Goal: Browse casually: Explore the website without a specific task or goal

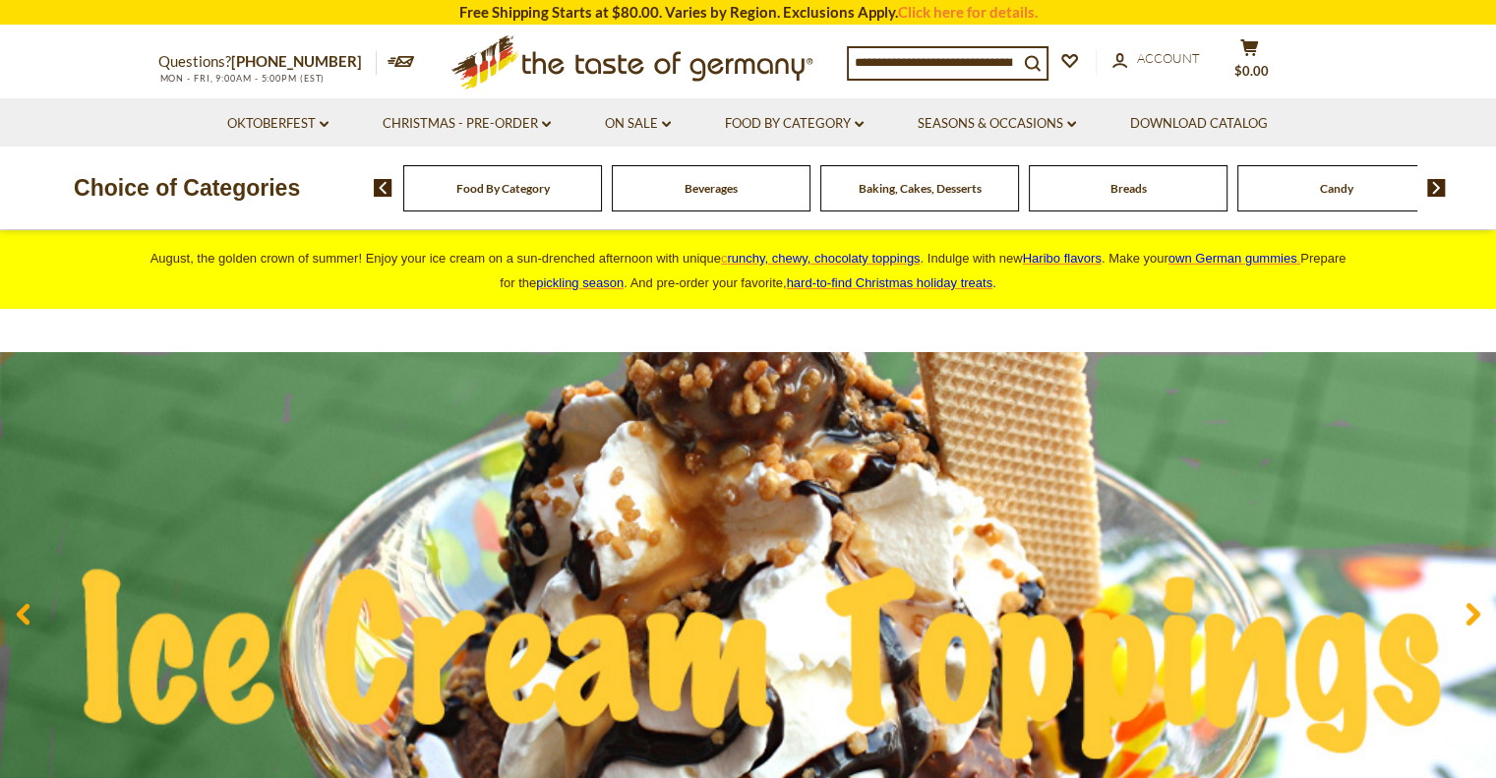
click at [514, 191] on span "Food By Category" at bounding box center [502, 188] width 93 height 15
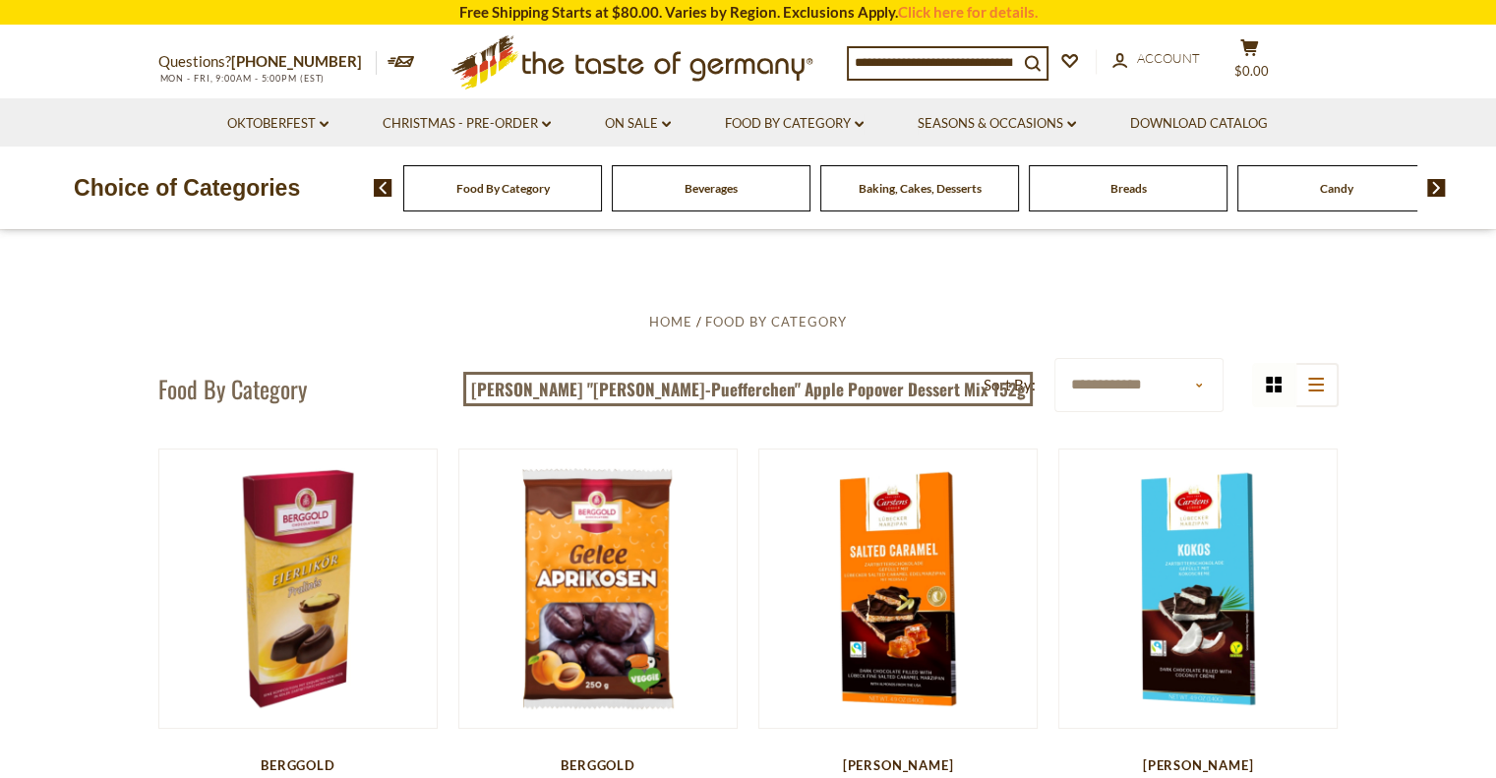
click at [602, 197] on div "Baking, Cakes, Desserts" at bounding box center [502, 188] width 199 height 46
click at [1435, 188] on img at bounding box center [1436, 188] width 19 height 18
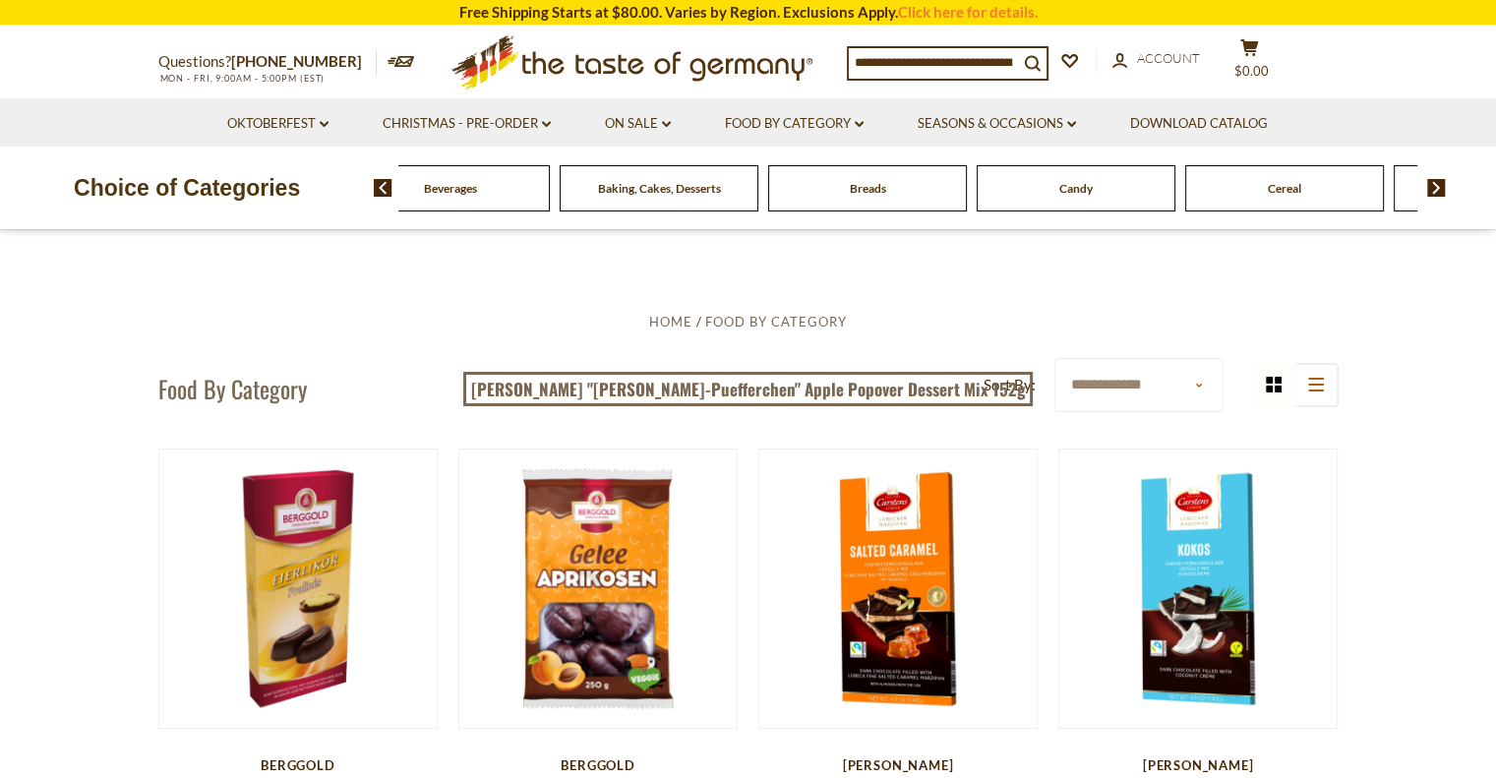
click at [1436, 188] on img at bounding box center [1436, 188] width 19 height 18
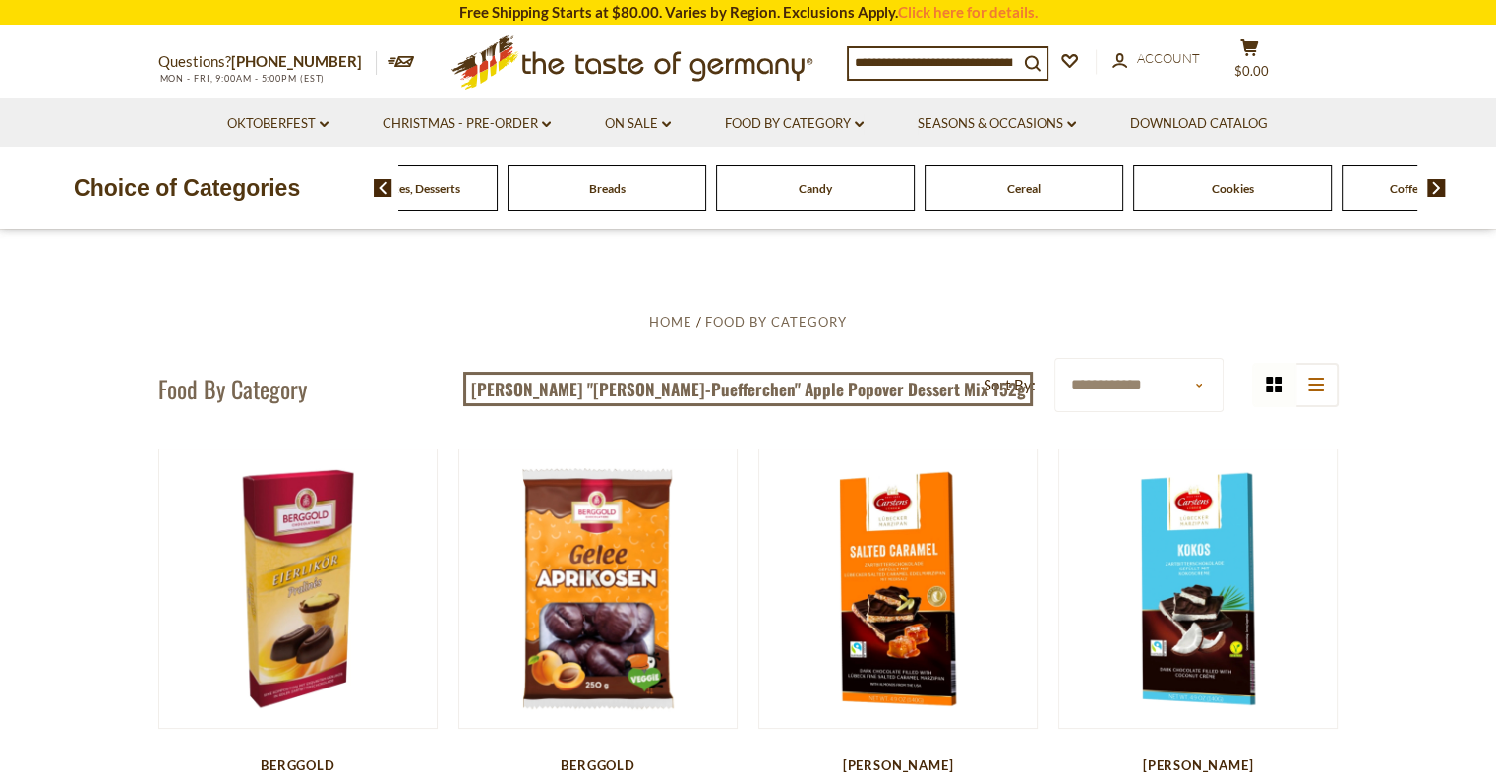
click at [1437, 188] on img at bounding box center [1436, 188] width 19 height 18
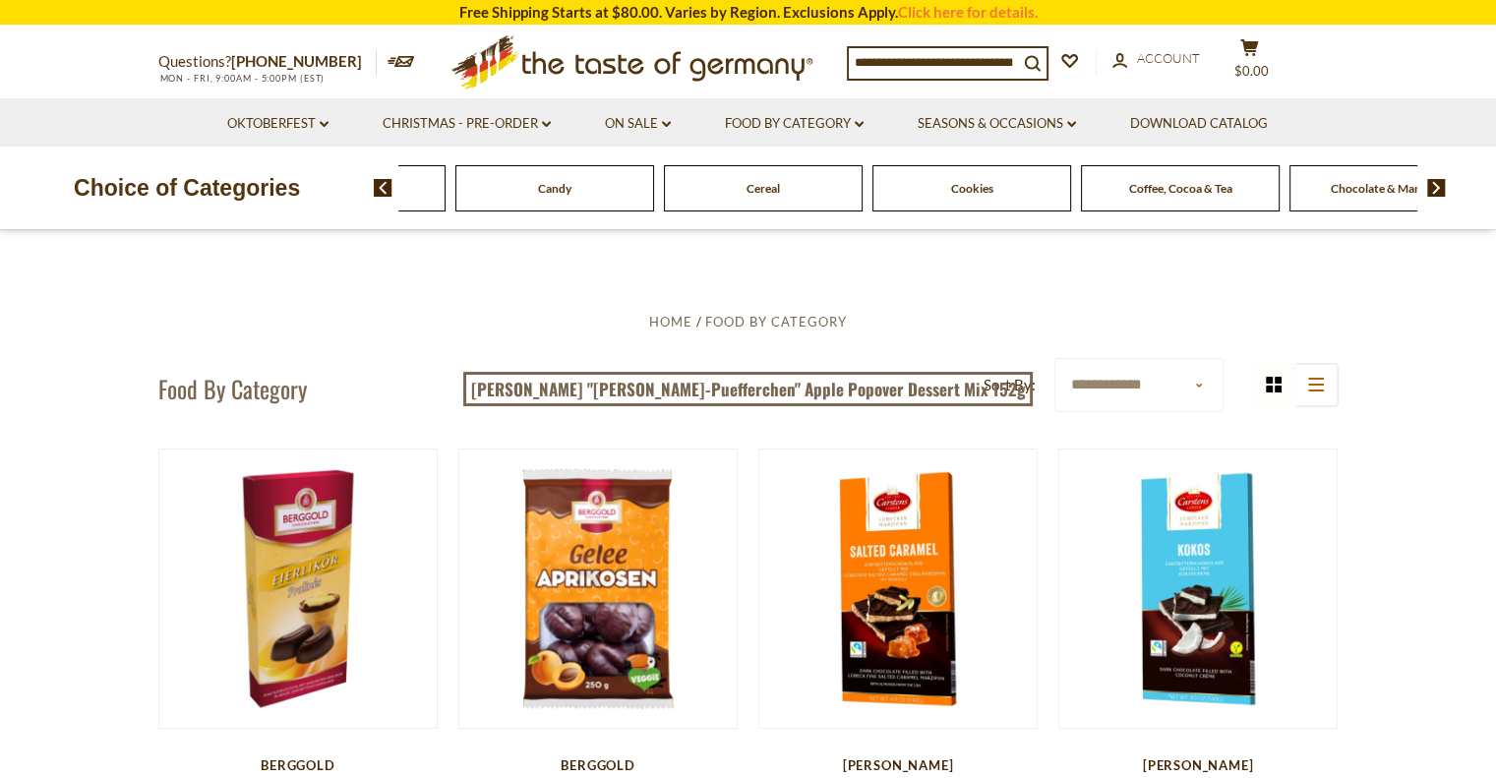
click at [1439, 189] on img at bounding box center [1436, 188] width 19 height 18
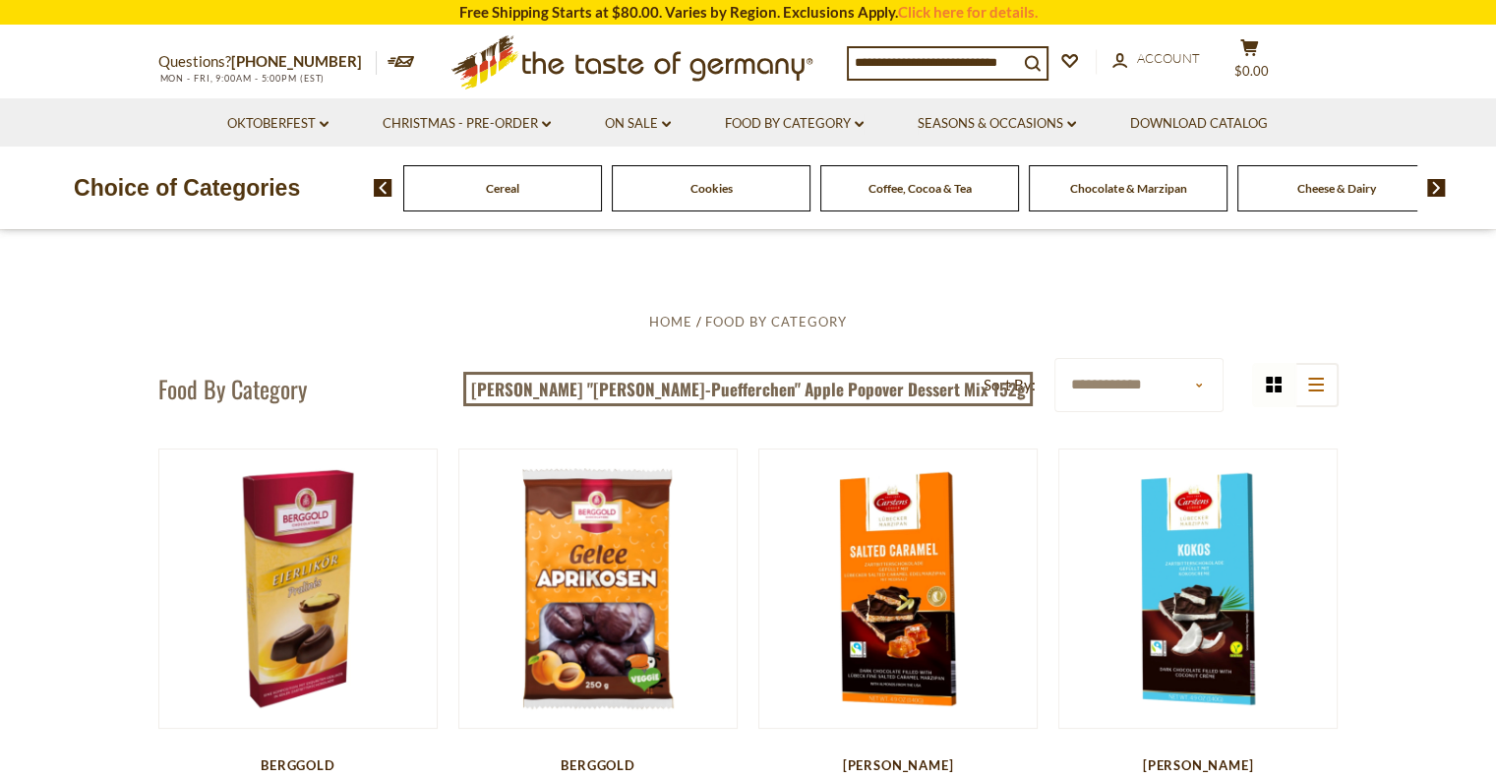
click at [1120, 189] on span "Chocolate & Marzipan" at bounding box center [1128, 188] width 117 height 15
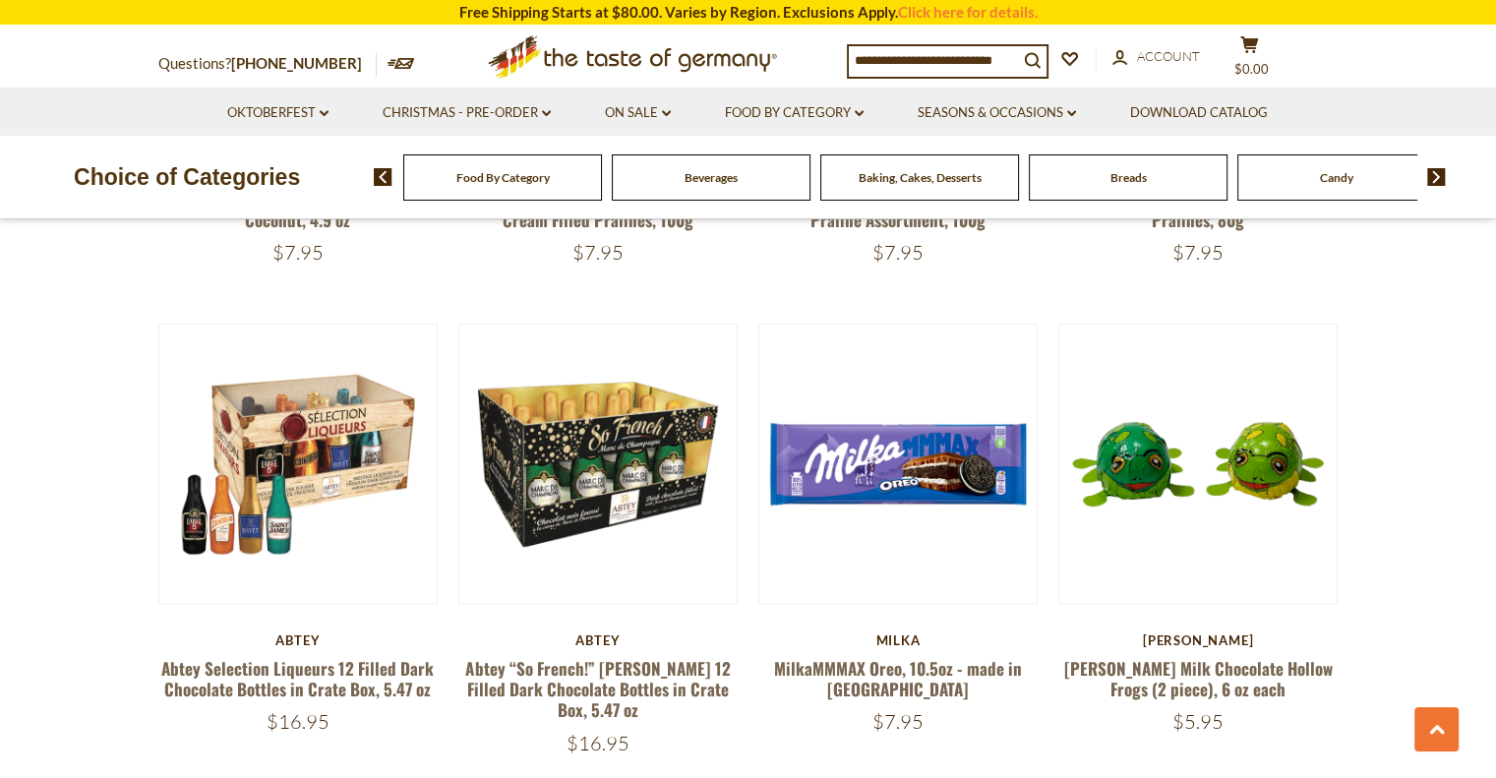
scroll to position [2427, 0]
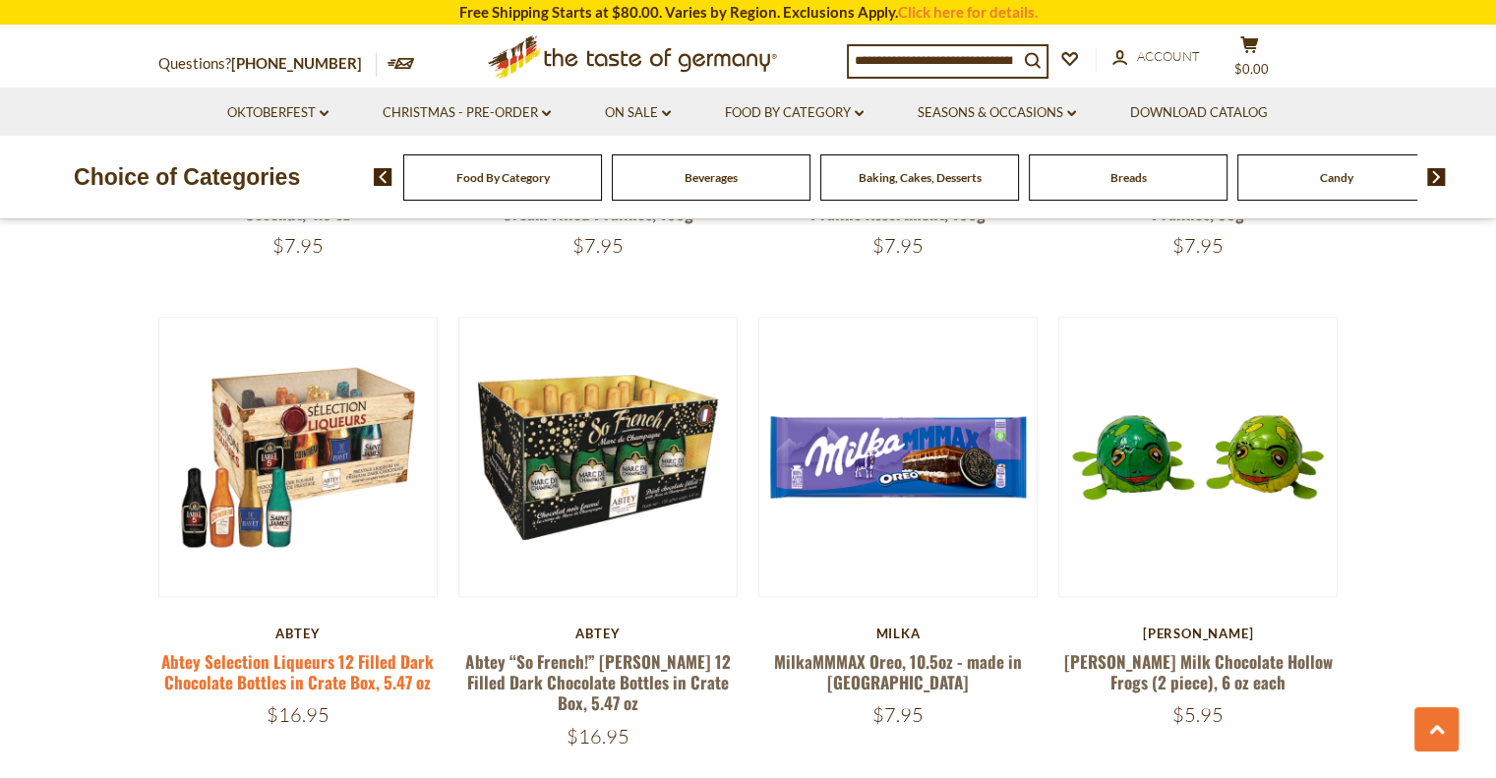
click at [242, 661] on link "Abtey Selection Liqueurs 12 Filled Dark Chocolate Bottles in Crate Box, 5.47 oz" at bounding box center [297, 671] width 273 height 45
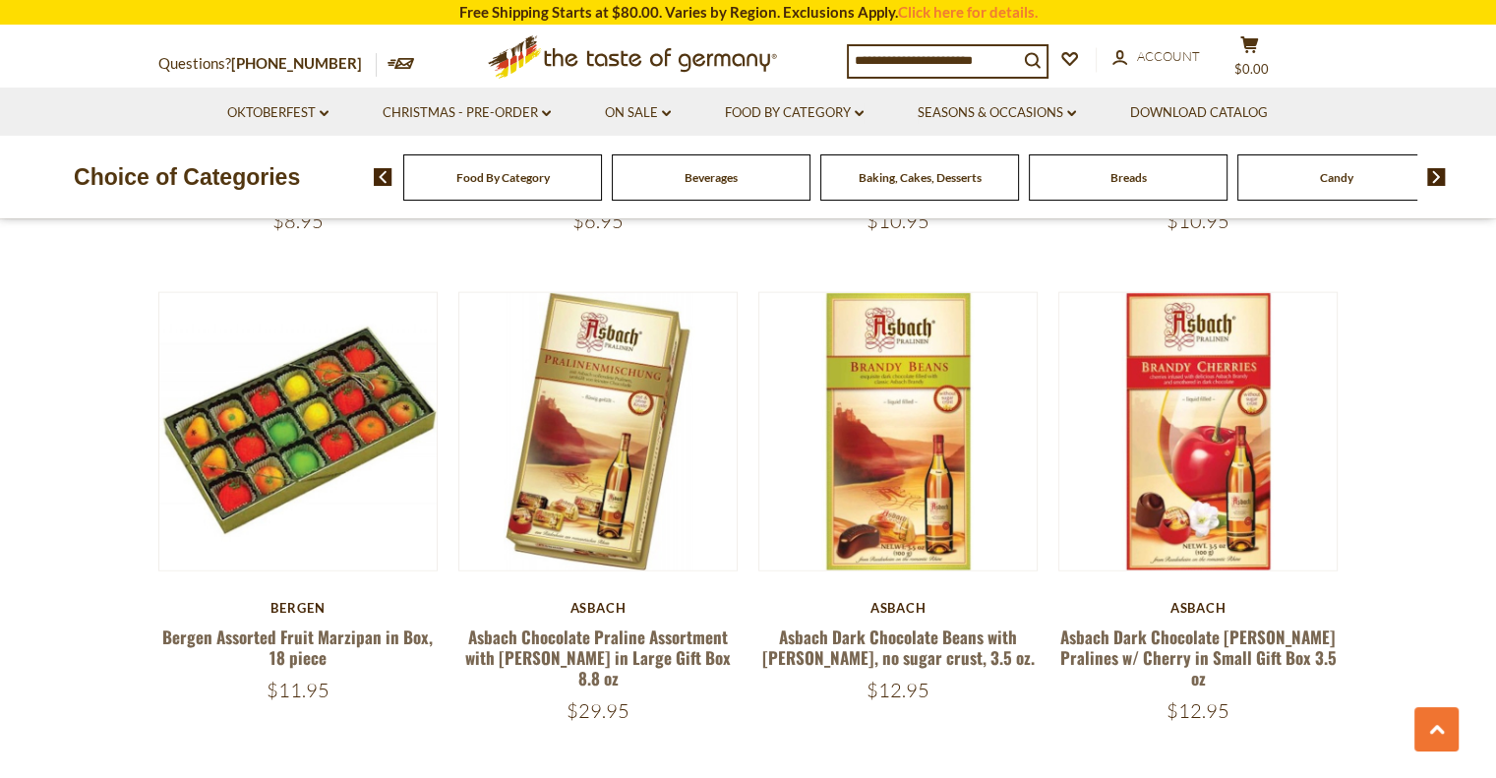
scroll to position [4341, 0]
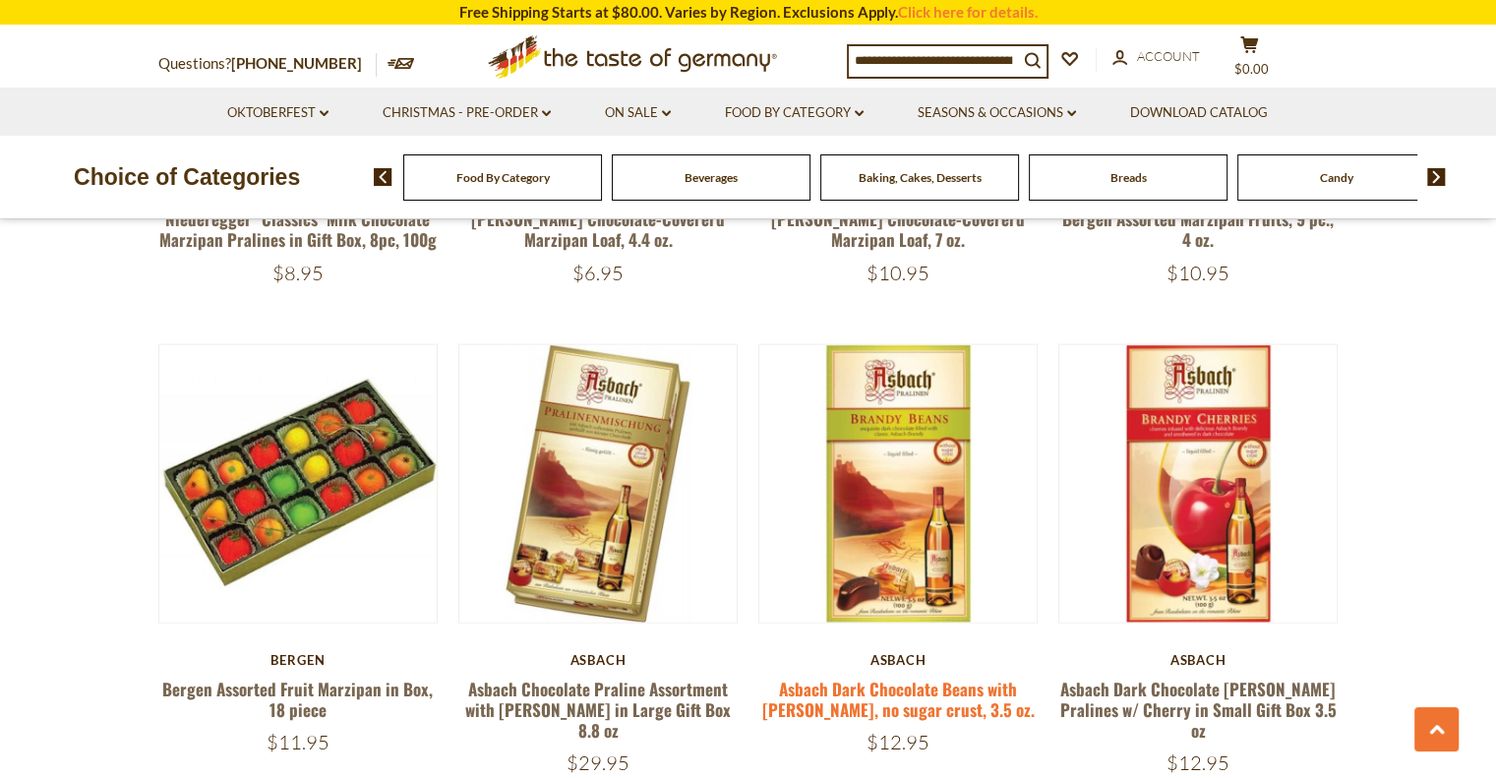
click at [878, 692] on link "Asbach Dark Chocolate Beans with [PERSON_NAME], no sugar crust, 3.5 oz." at bounding box center [898, 699] width 273 height 45
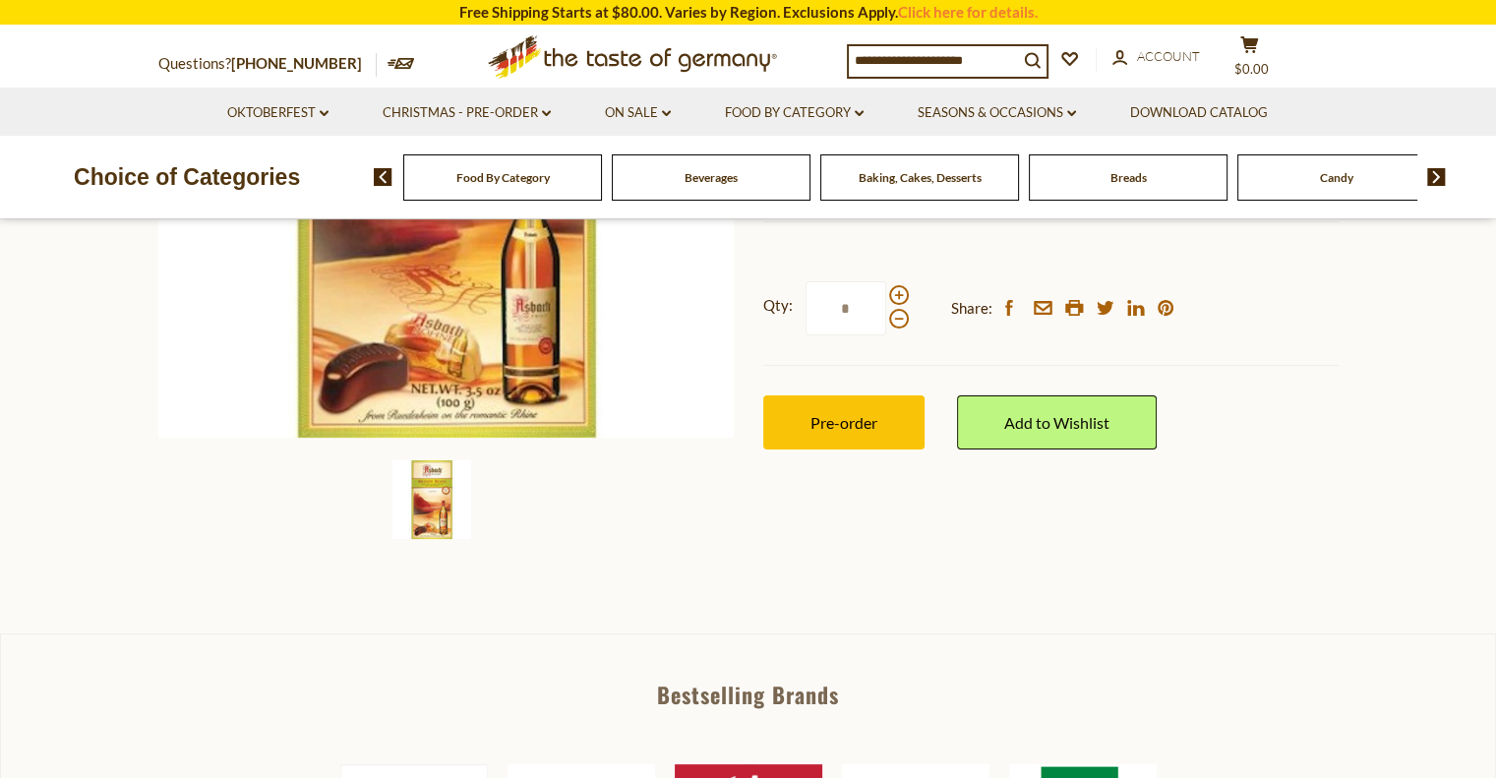
scroll to position [466, 0]
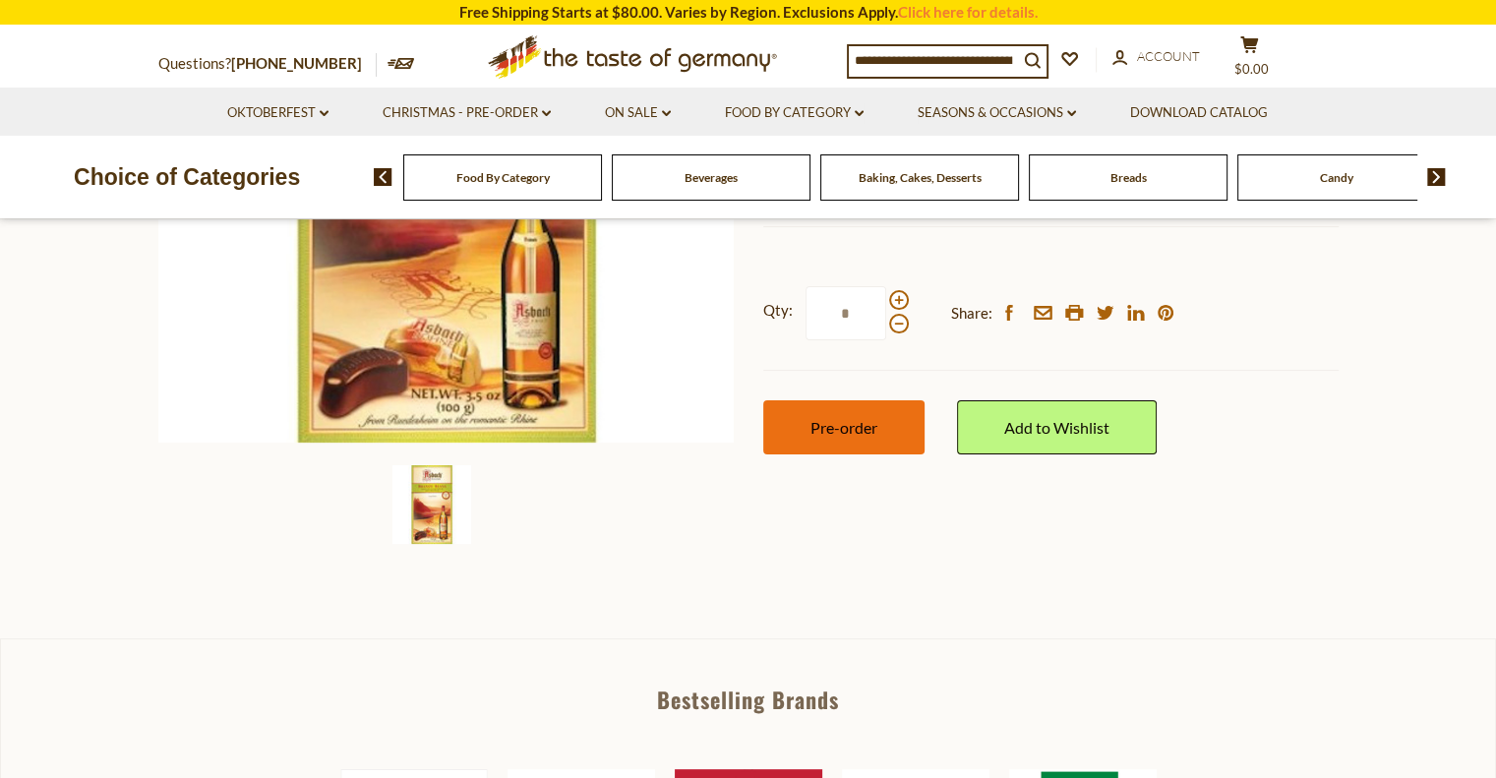
click at [802, 436] on button "Pre-order" at bounding box center [843, 427] width 161 height 54
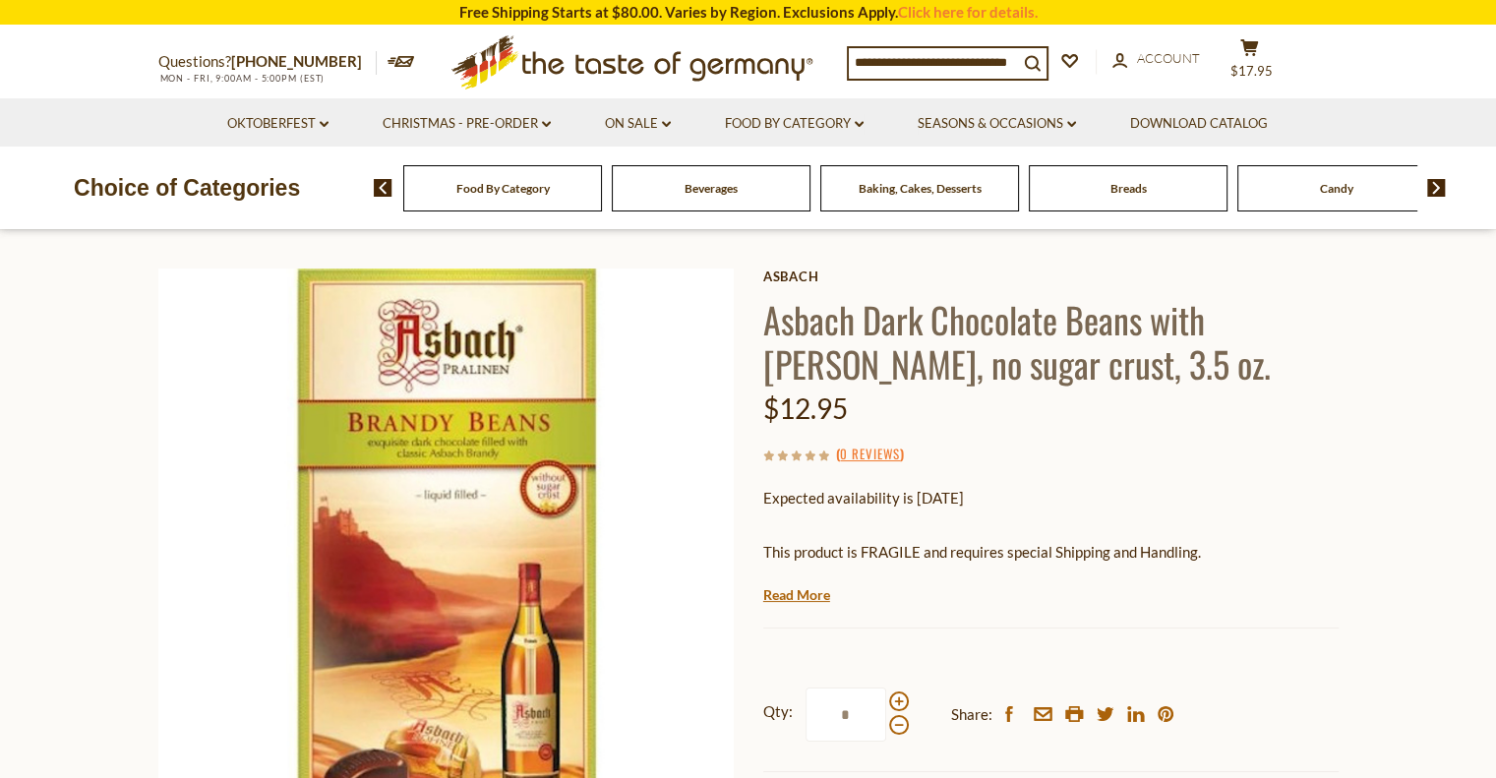
scroll to position [60, 0]
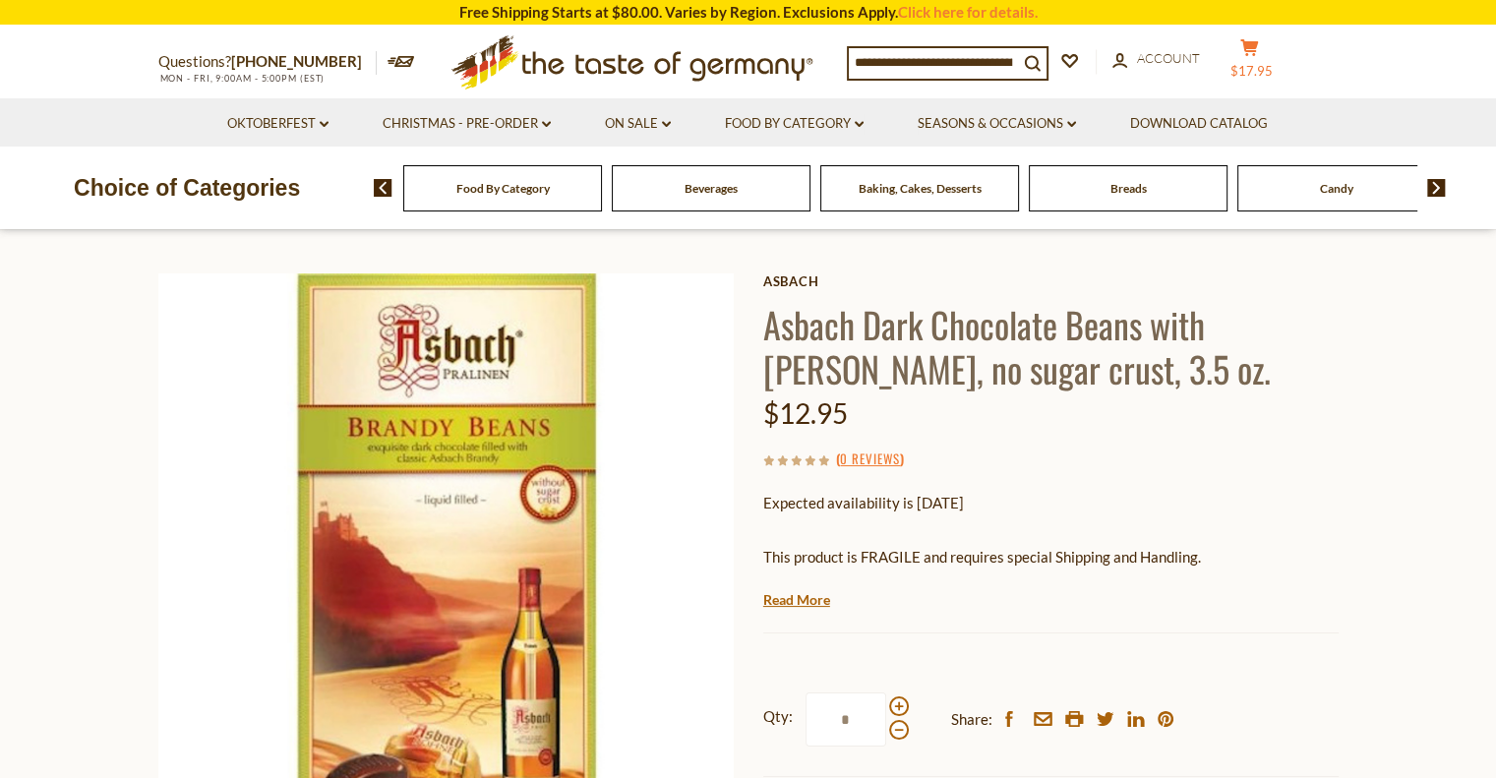
click at [1258, 51] on icon at bounding box center [1250, 47] width 18 height 17
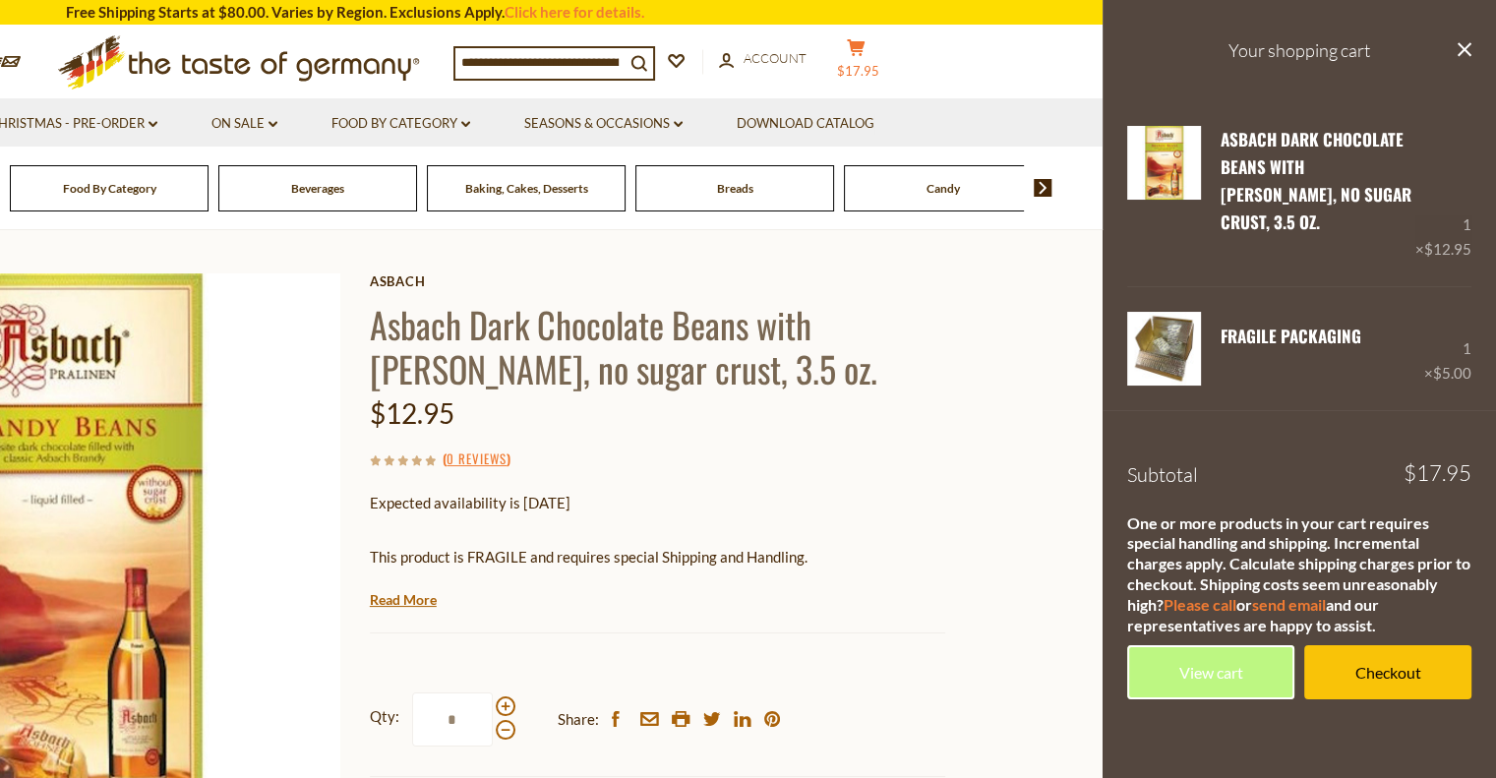
scroll to position [0, 0]
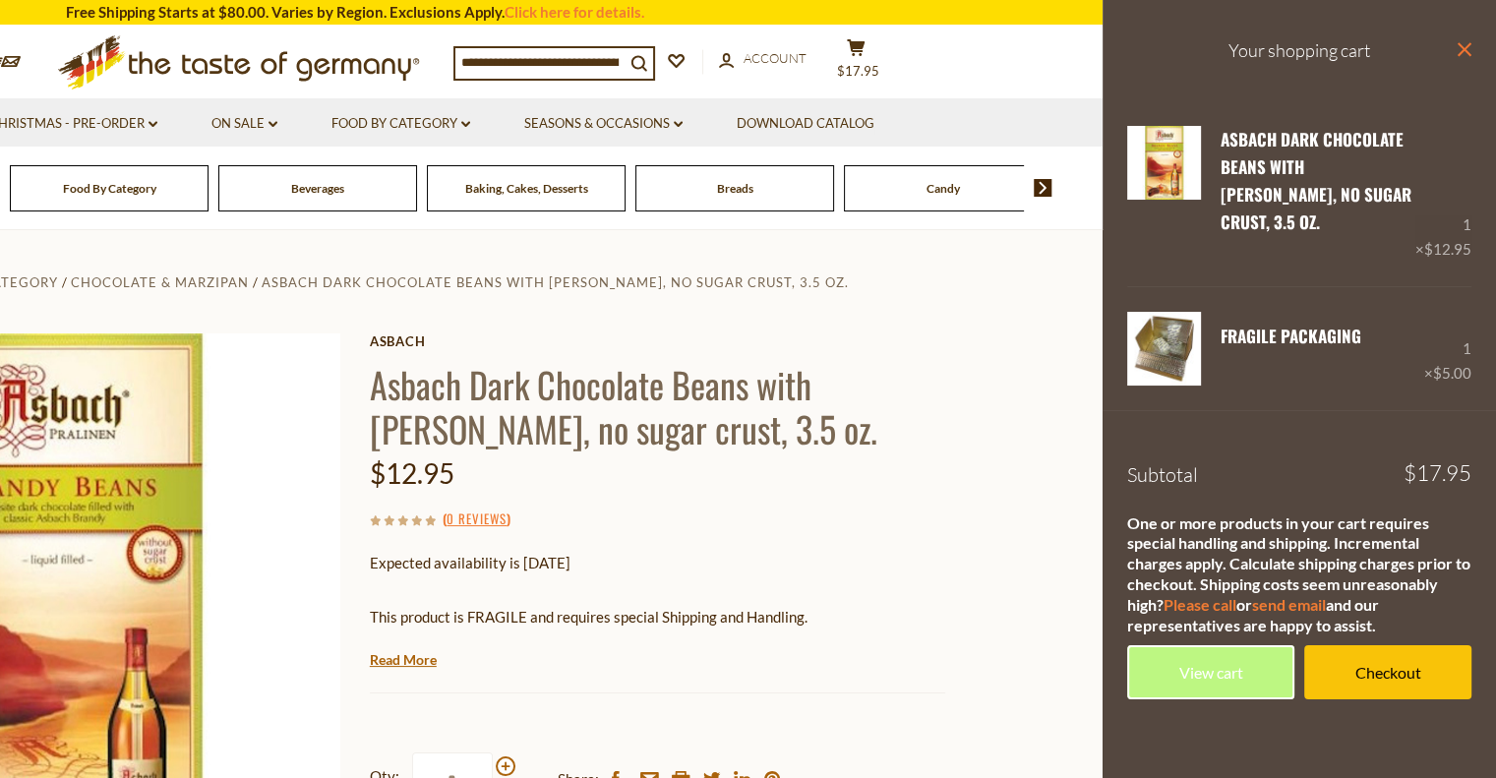
click at [1464, 50] on icon at bounding box center [1465, 49] width 14 height 14
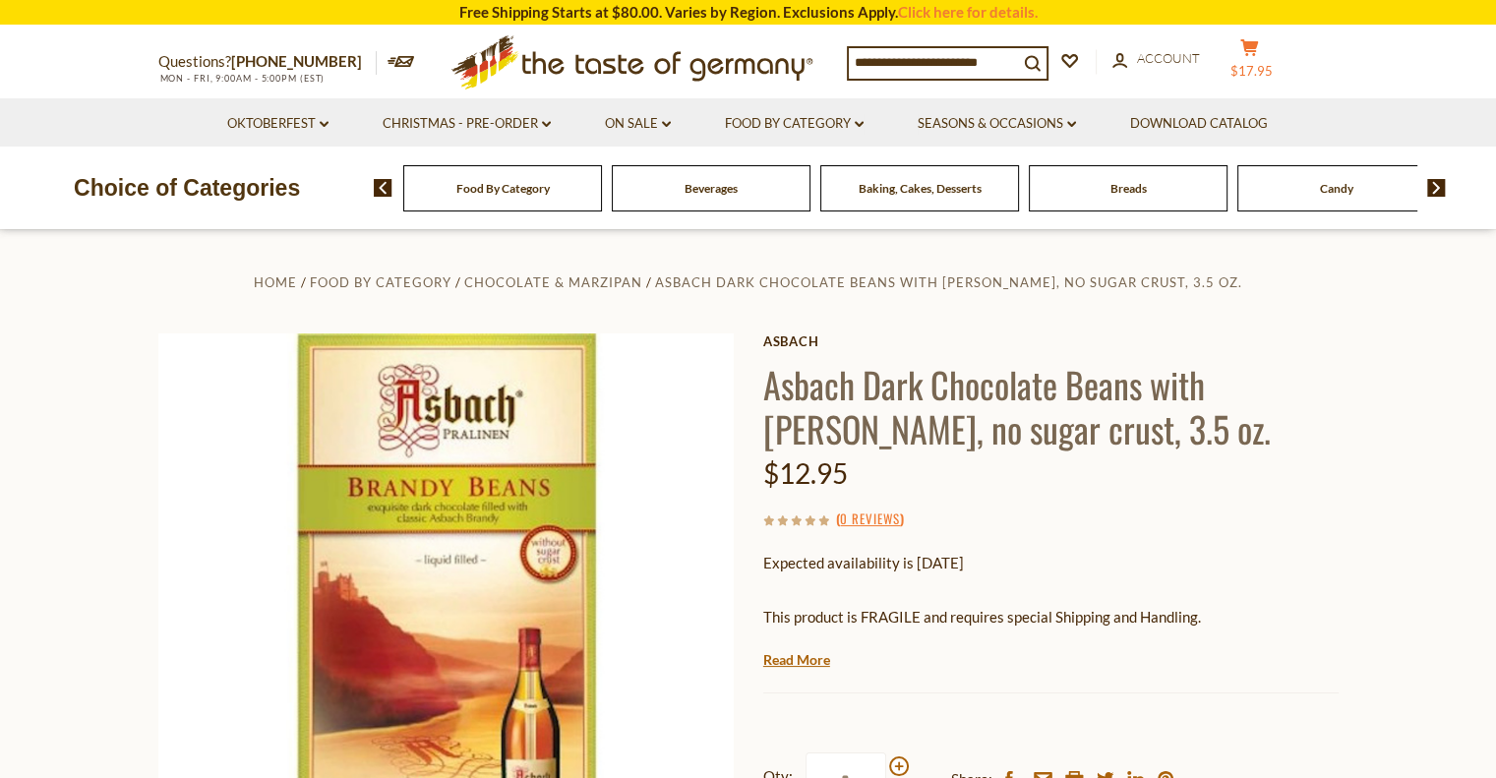
click at [1255, 50] on icon at bounding box center [1250, 47] width 18 height 17
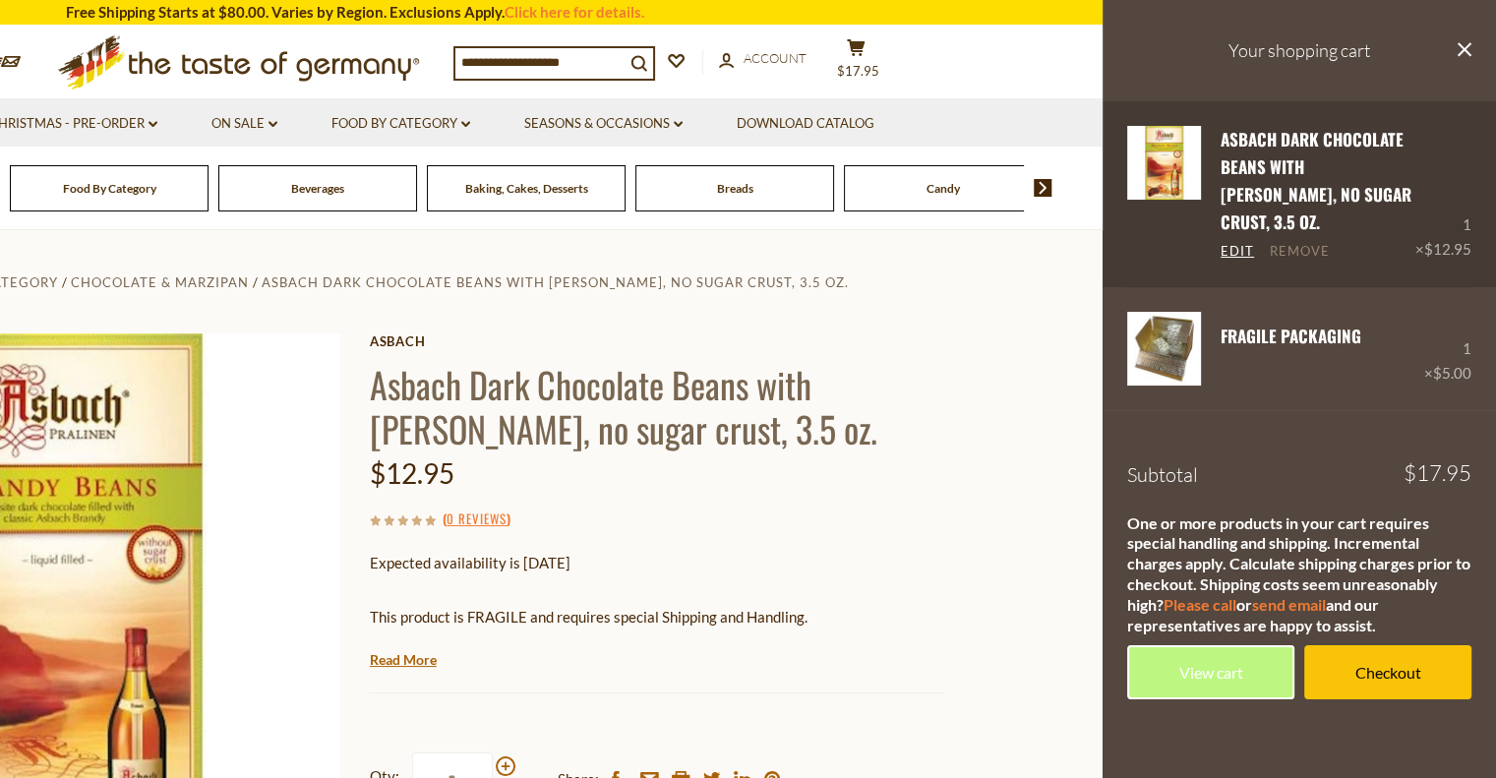
click at [1301, 243] on link "Remove" at bounding box center [1300, 252] width 60 height 18
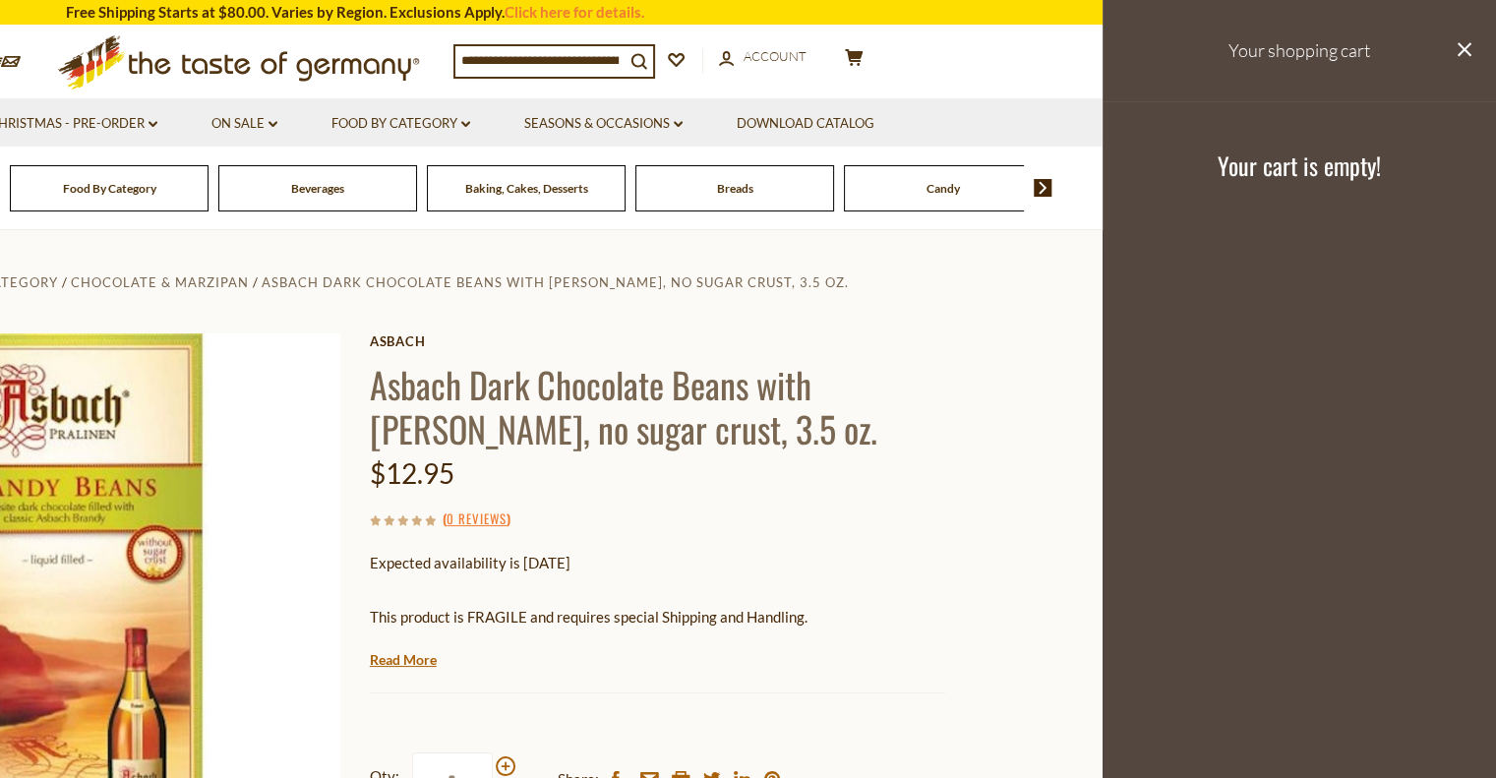
click at [1059, 365] on section "Home Food By Category Chocolate & Marzipan Asbach Dark Chocolate Beans with Bra…" at bounding box center [354, 667] width 1496 height 875
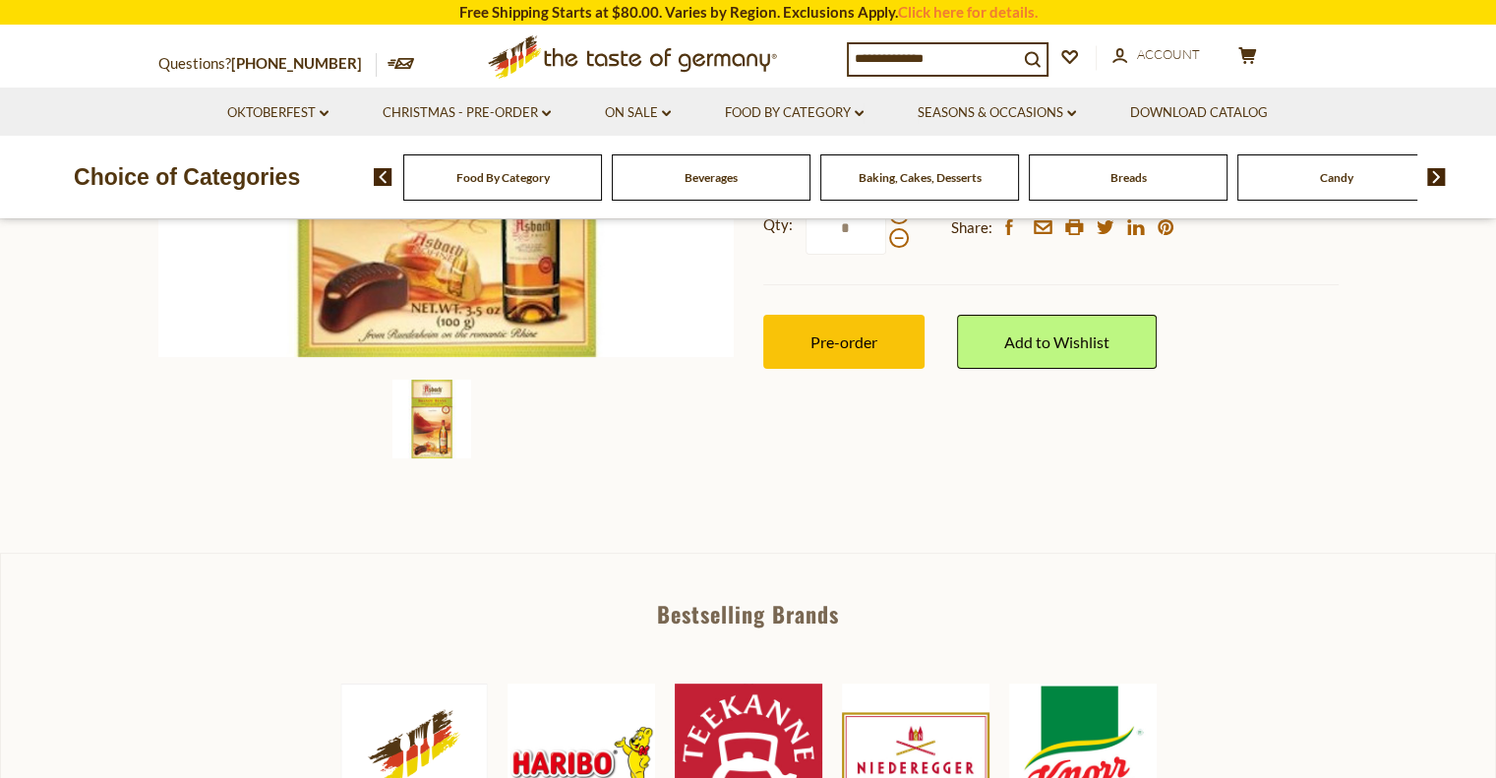
scroll to position [563, 0]
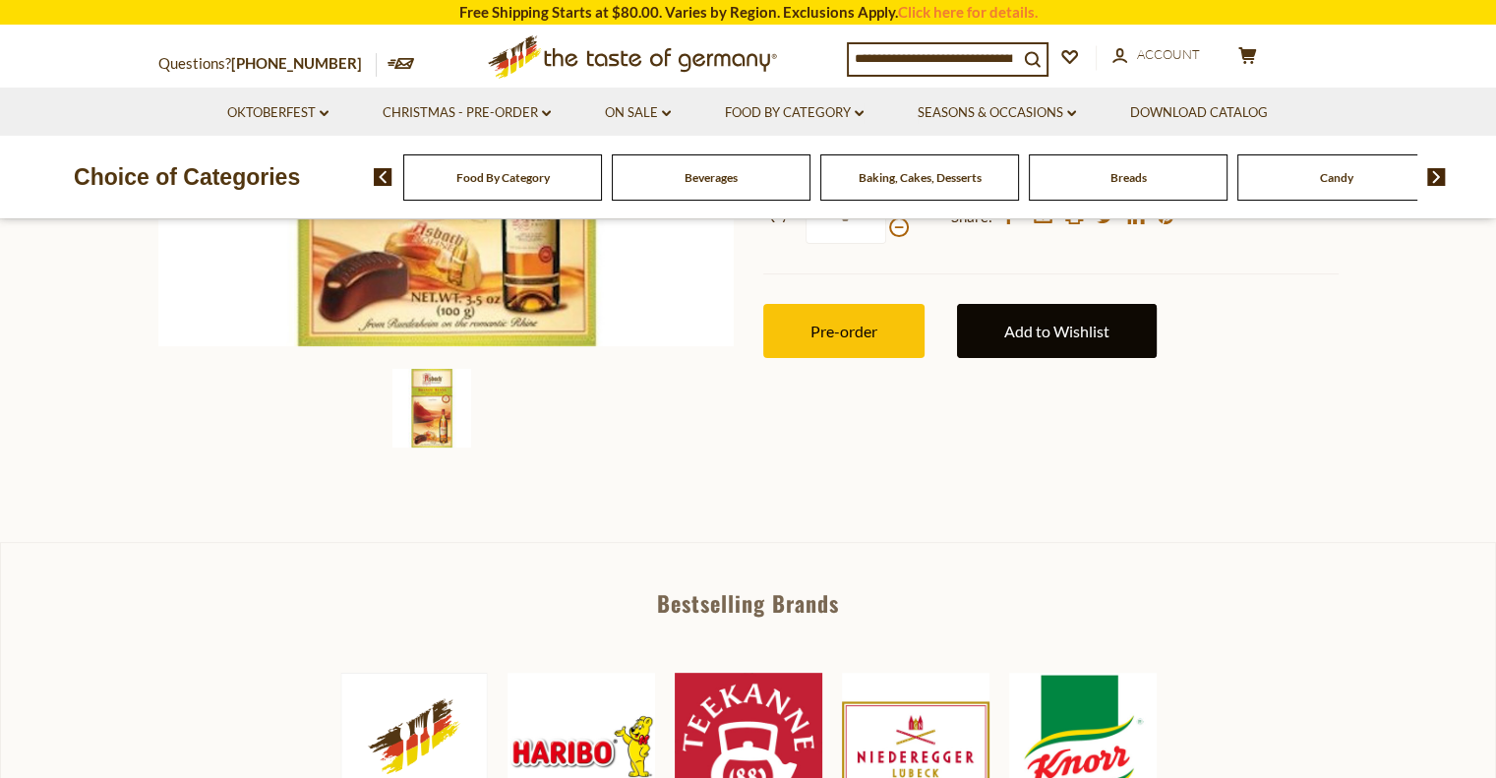
click at [1055, 333] on link "Add to Wishlist" at bounding box center [1057, 331] width 200 height 54
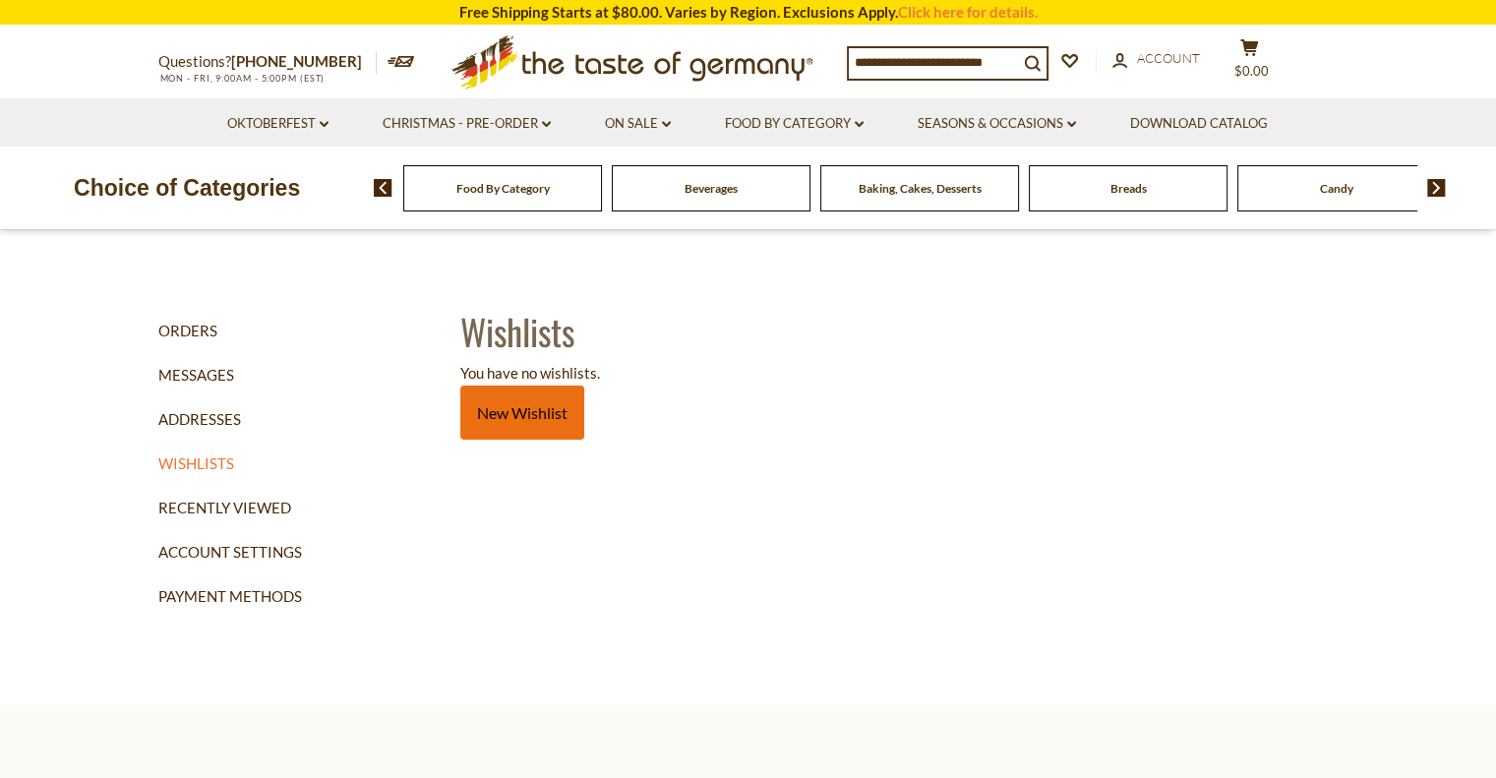
click at [519, 412] on link "New Wishlist" at bounding box center [522, 413] width 124 height 54
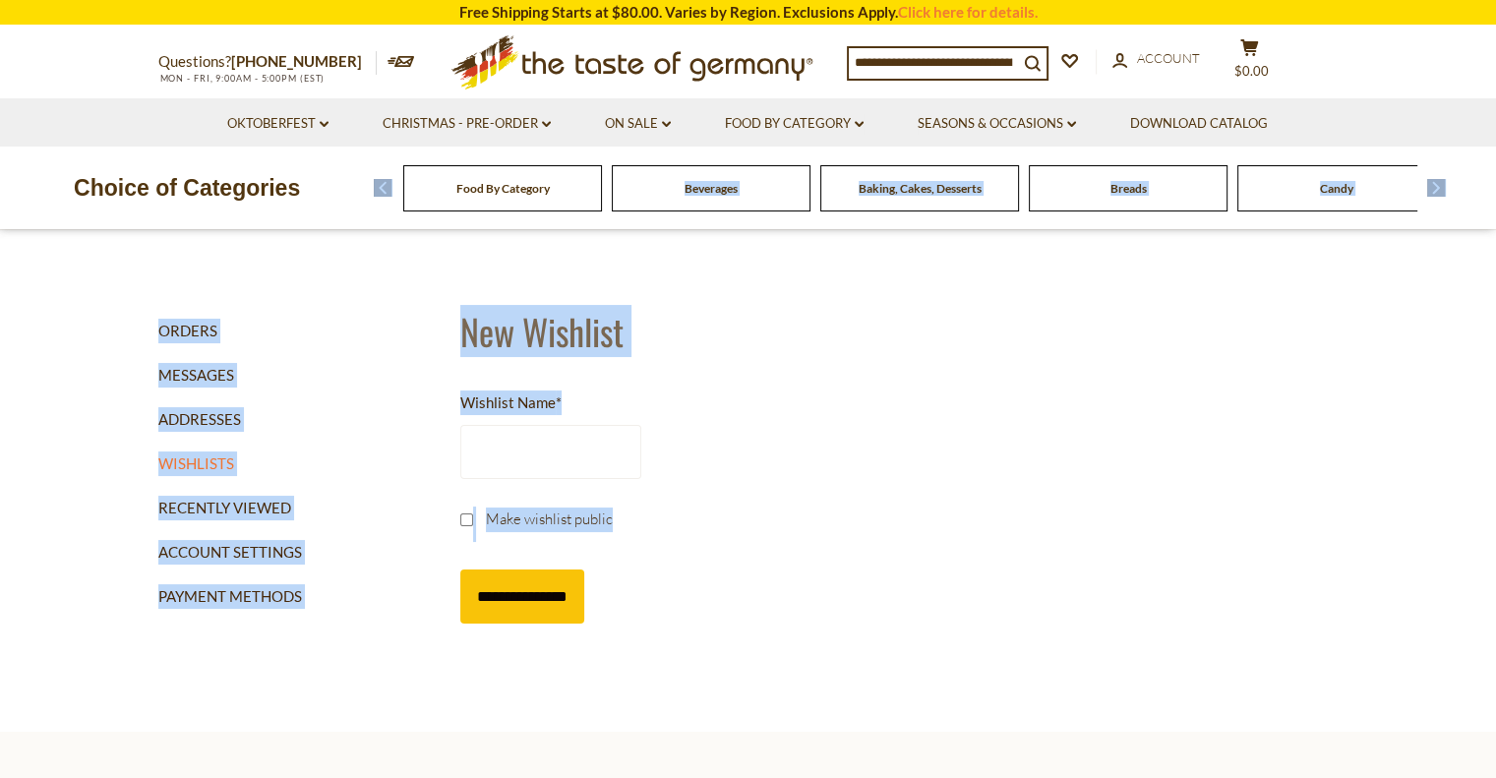
drag, startPoint x: 878, startPoint y: 354, endPoint x: 575, endPoint y: 223, distance: 330.0
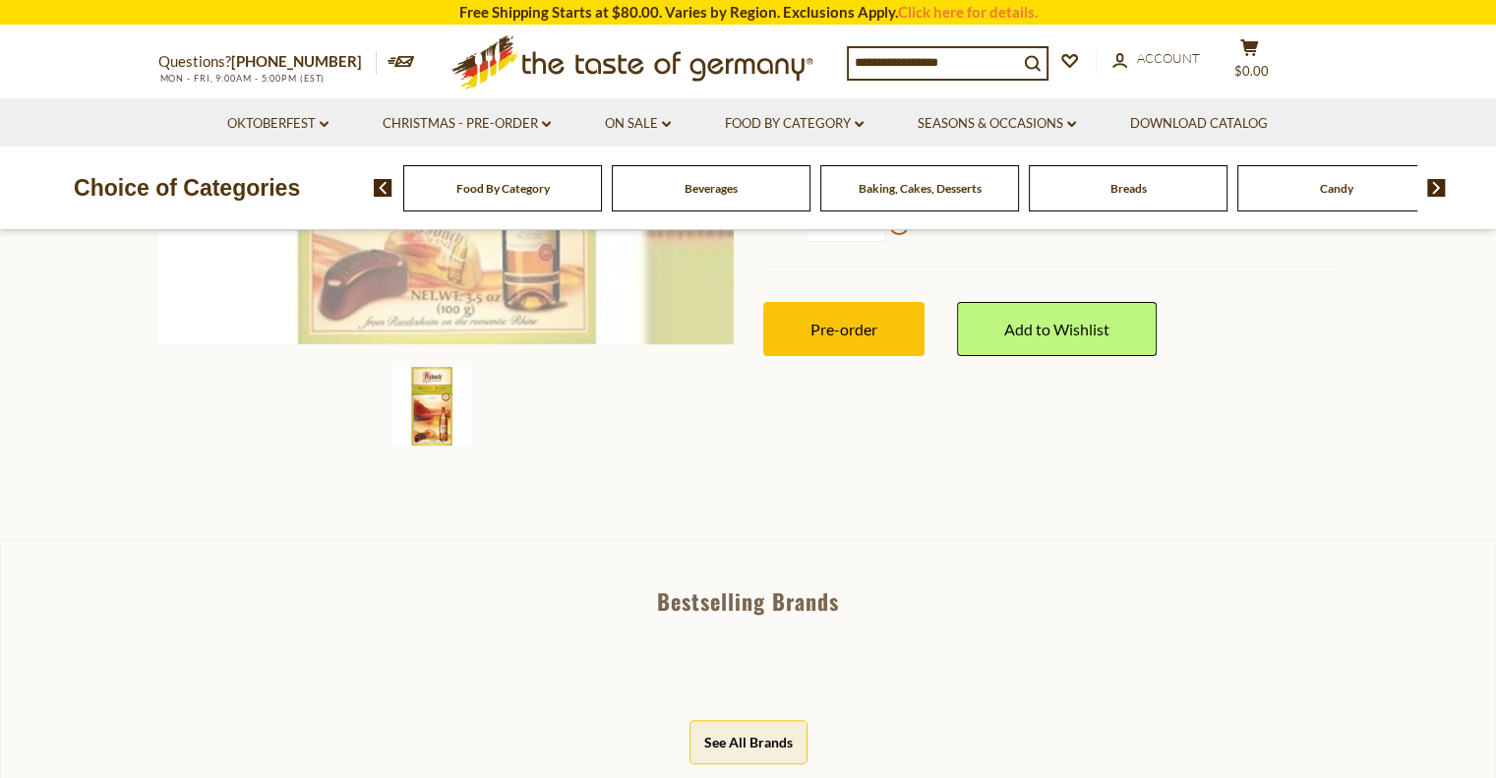
scroll to position [563, 0]
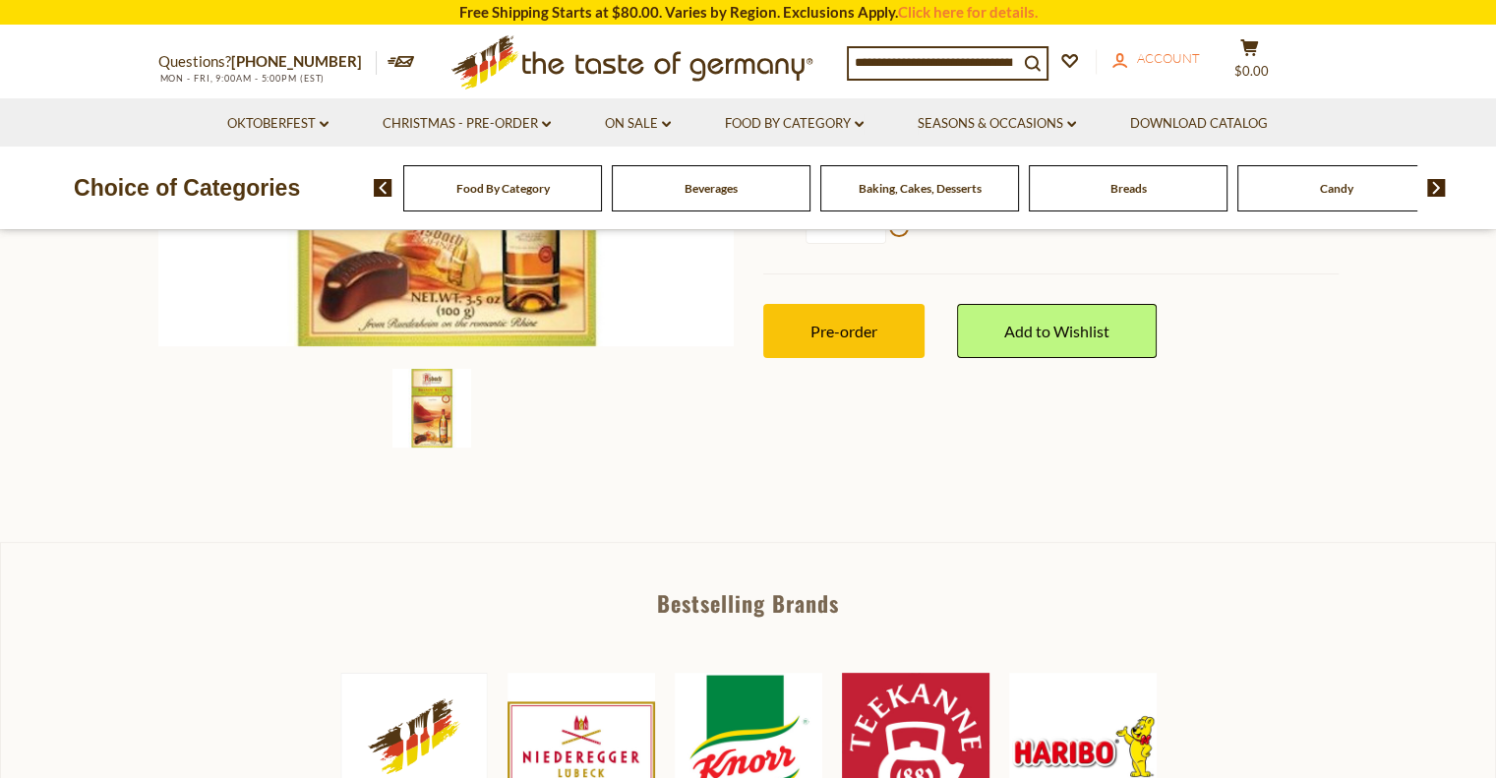
click at [1168, 66] on span "Account" at bounding box center [1168, 58] width 63 height 16
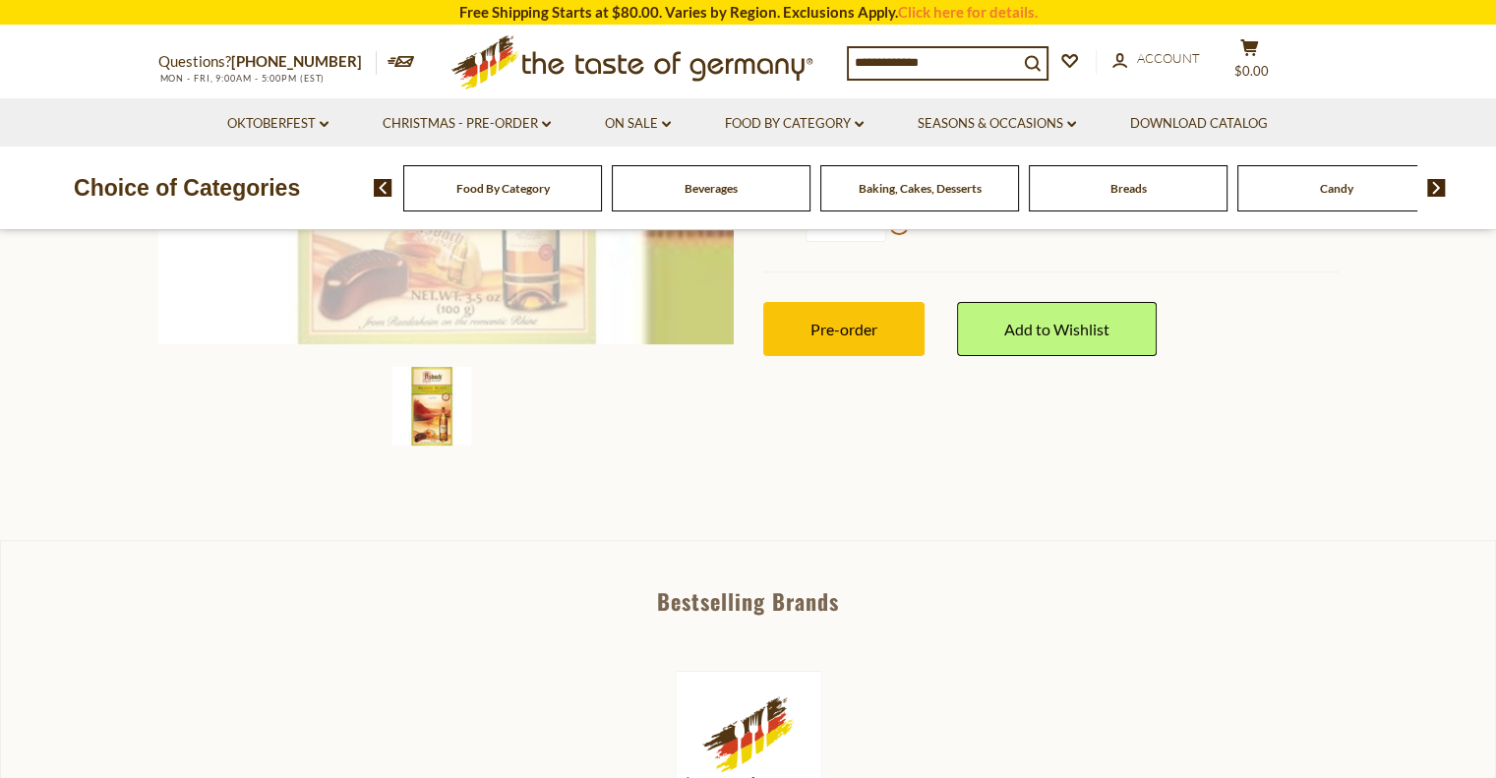
scroll to position [563, 0]
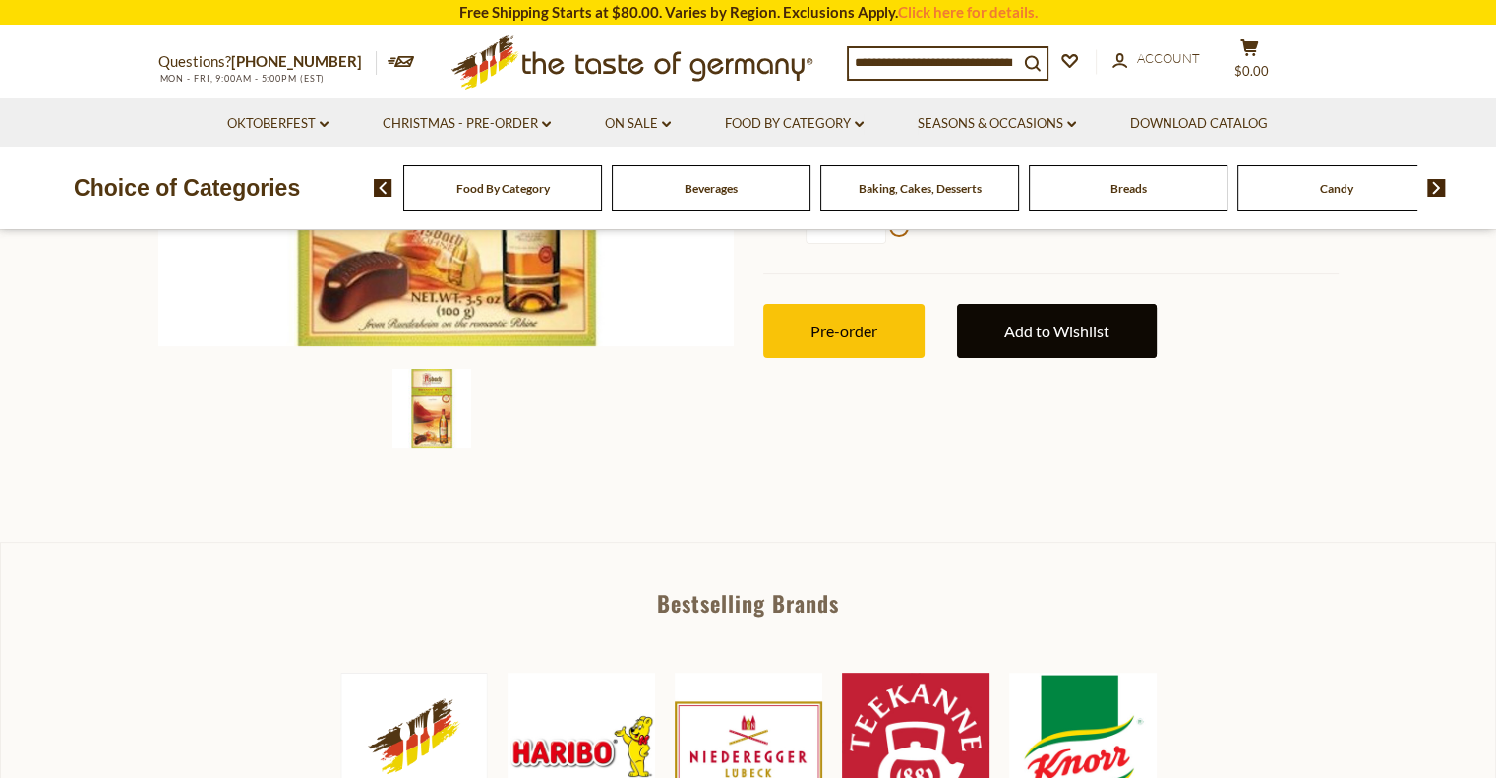
click at [1000, 329] on link "Add to Wishlist" at bounding box center [1057, 331] width 200 height 54
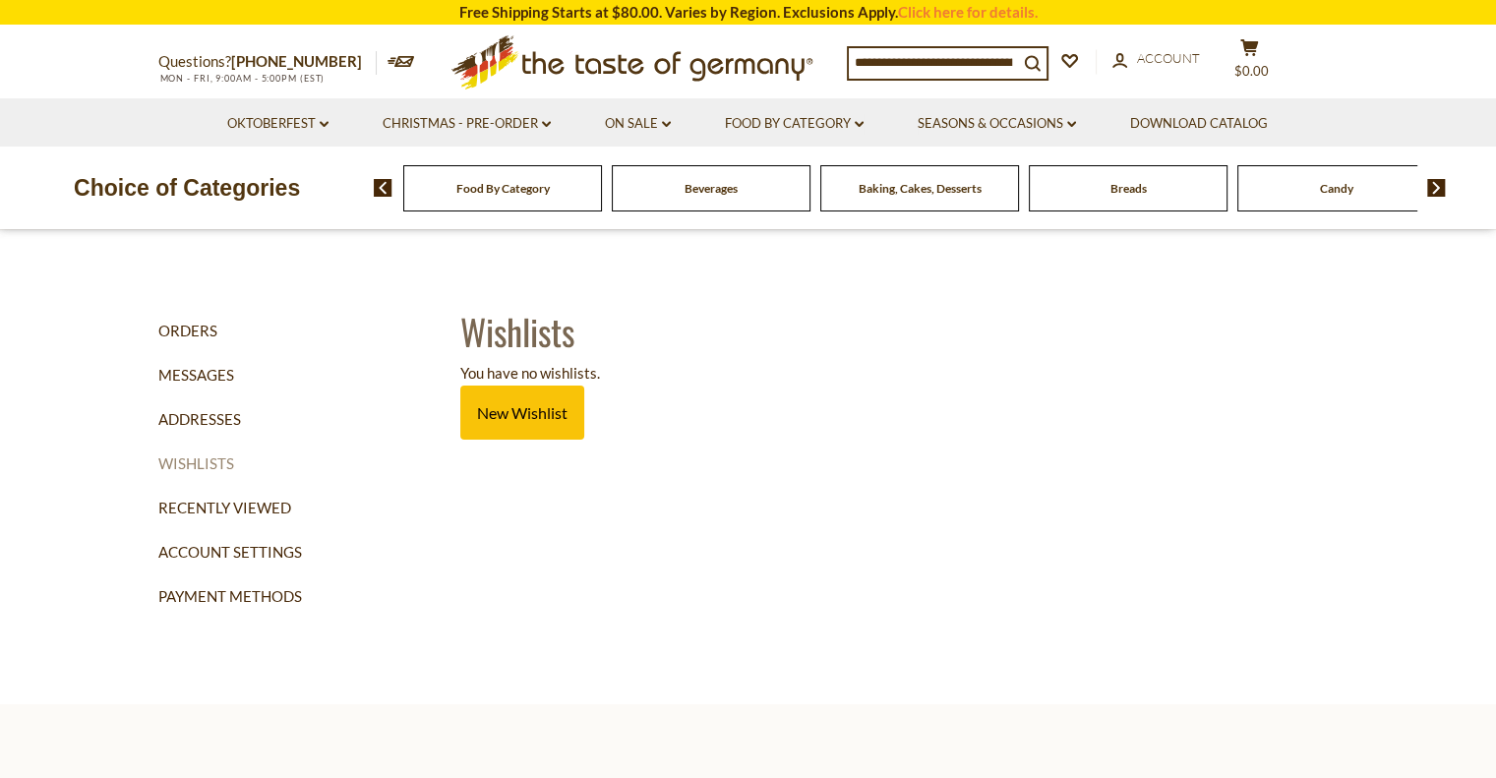
click at [199, 469] on link "Wishlists" at bounding box center [302, 464] width 288 height 44
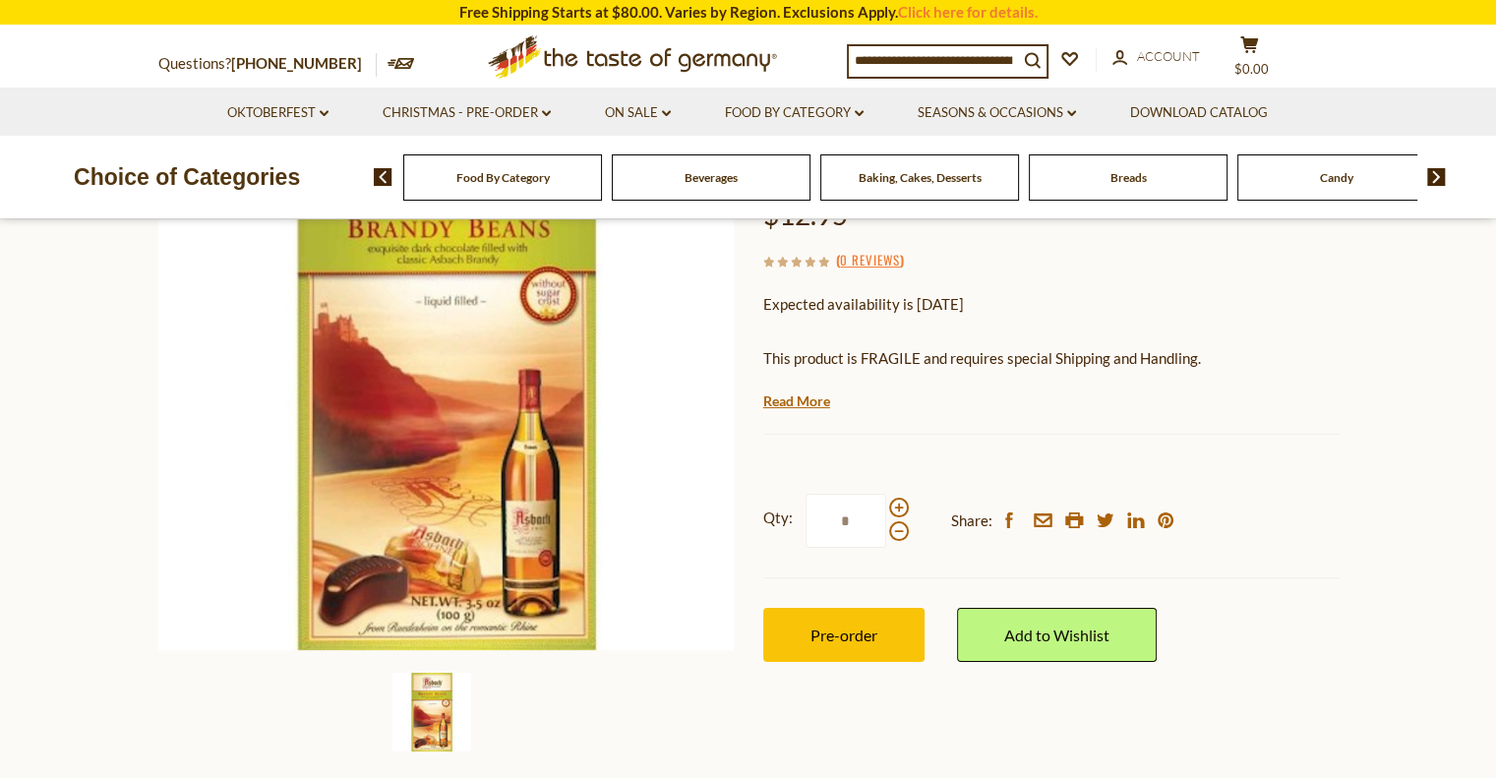
scroll to position [264, 0]
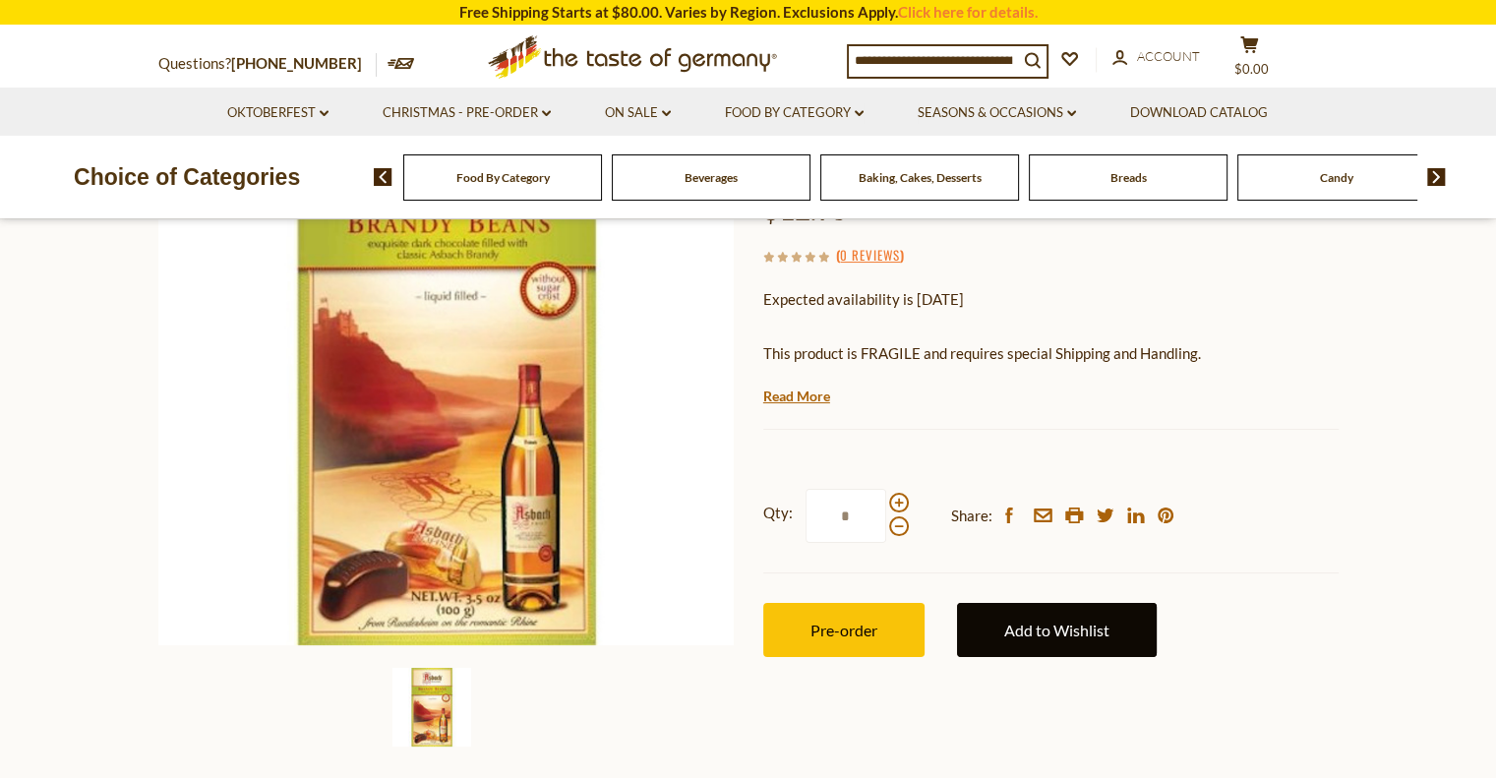
click at [1035, 621] on link "Add to Wishlist" at bounding box center [1057, 630] width 200 height 54
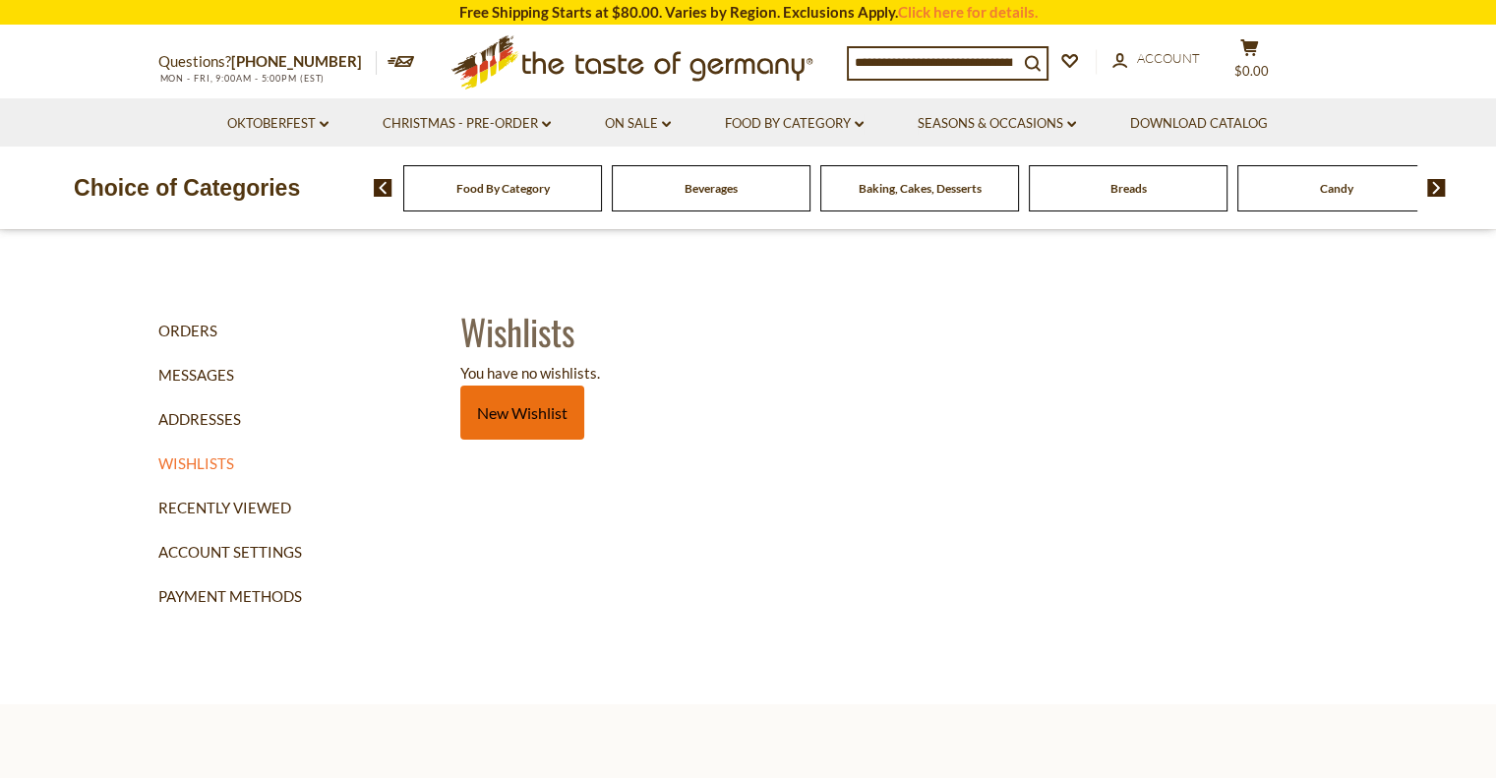
click at [519, 412] on link "New Wishlist" at bounding box center [522, 413] width 124 height 54
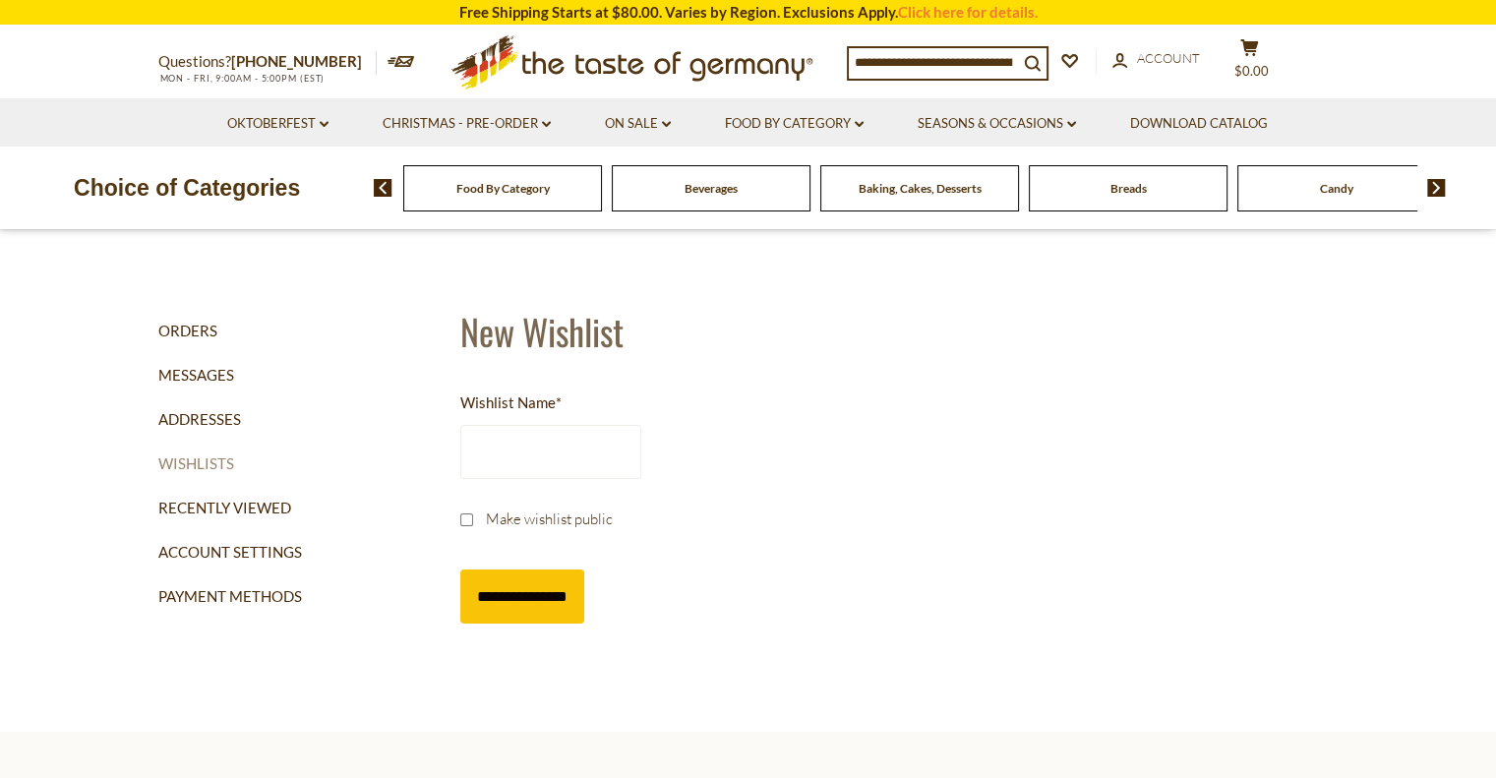
click at [401, 459] on link "Wishlists" at bounding box center [302, 464] width 288 height 44
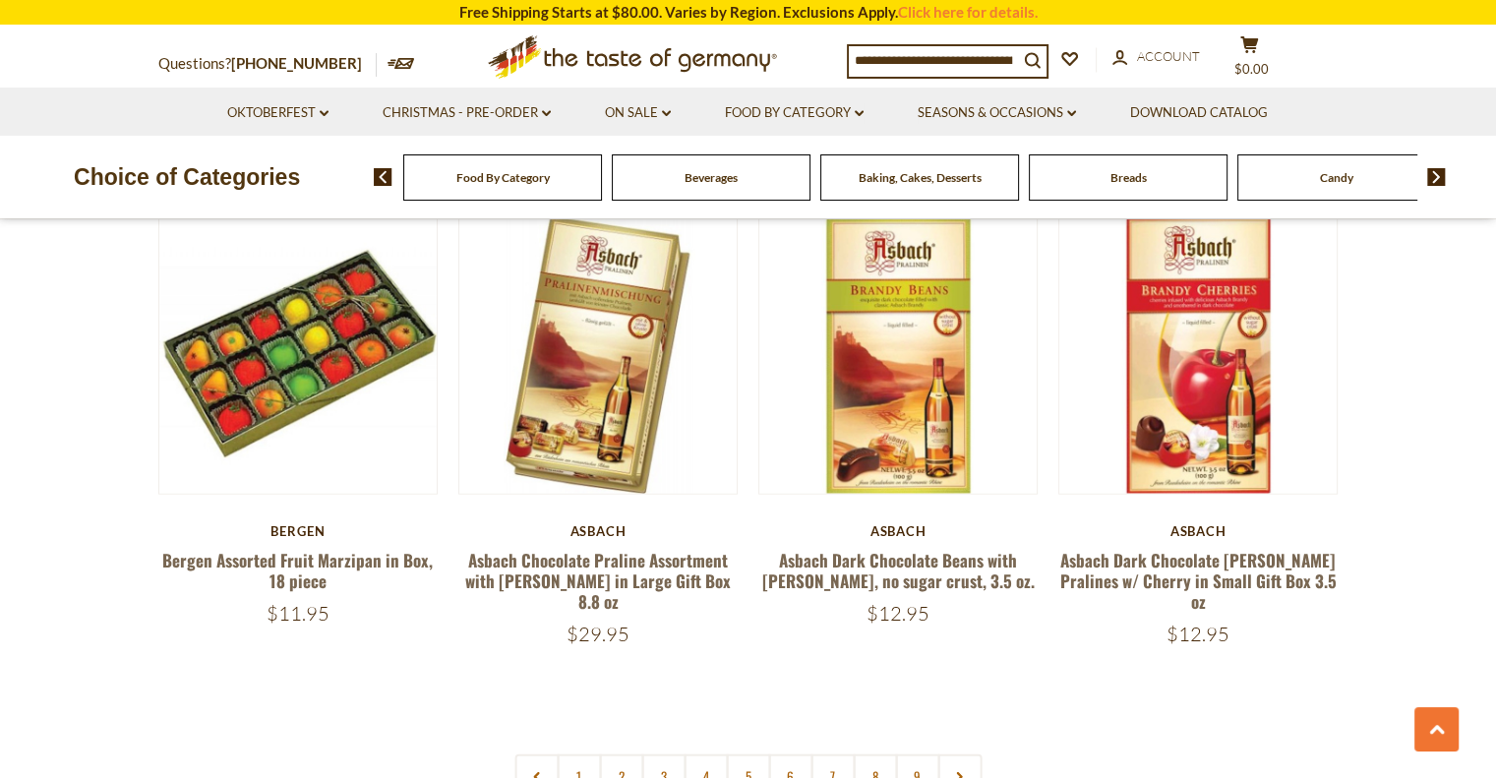
scroll to position [4478, 0]
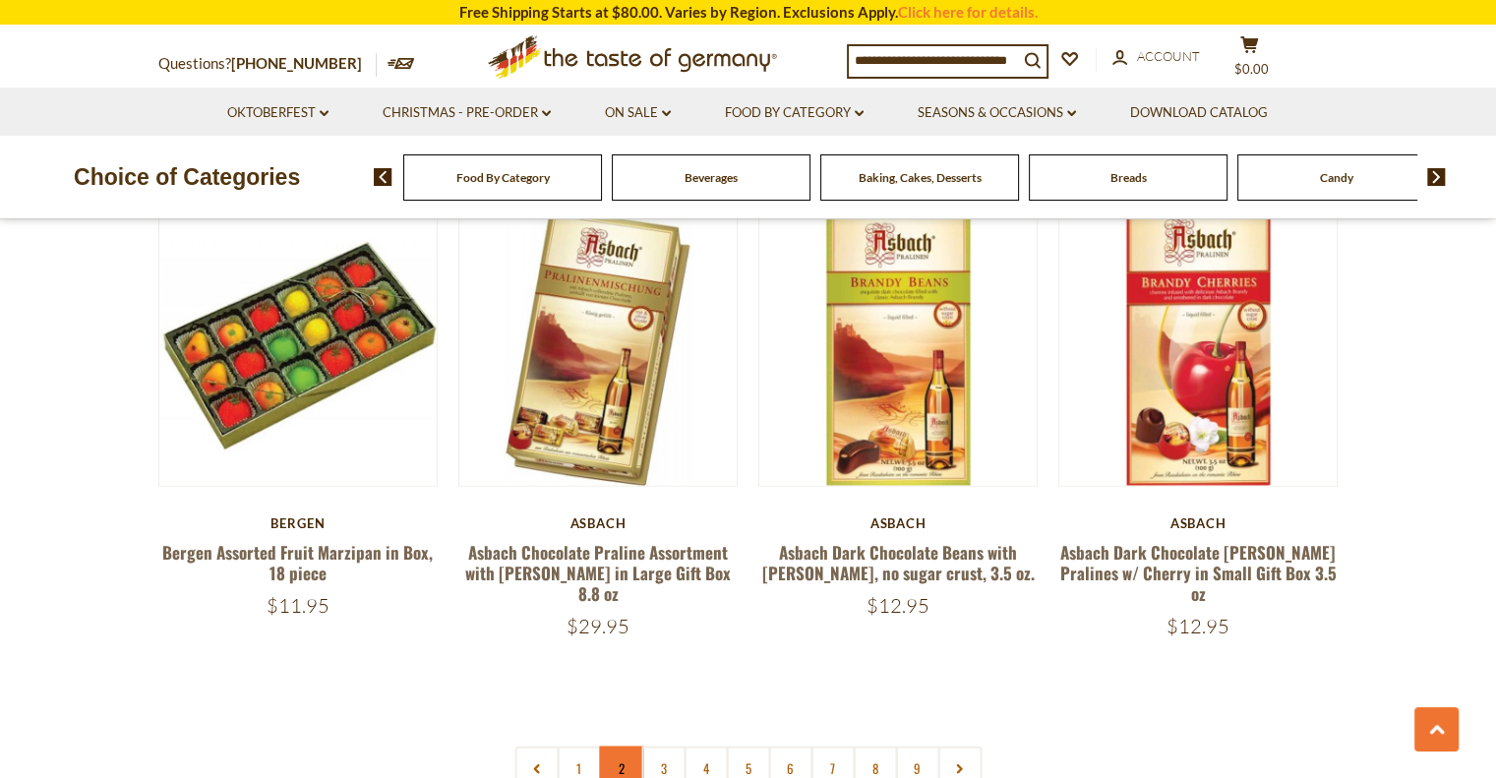
click at [607, 753] on link "2" at bounding box center [621, 769] width 44 height 44
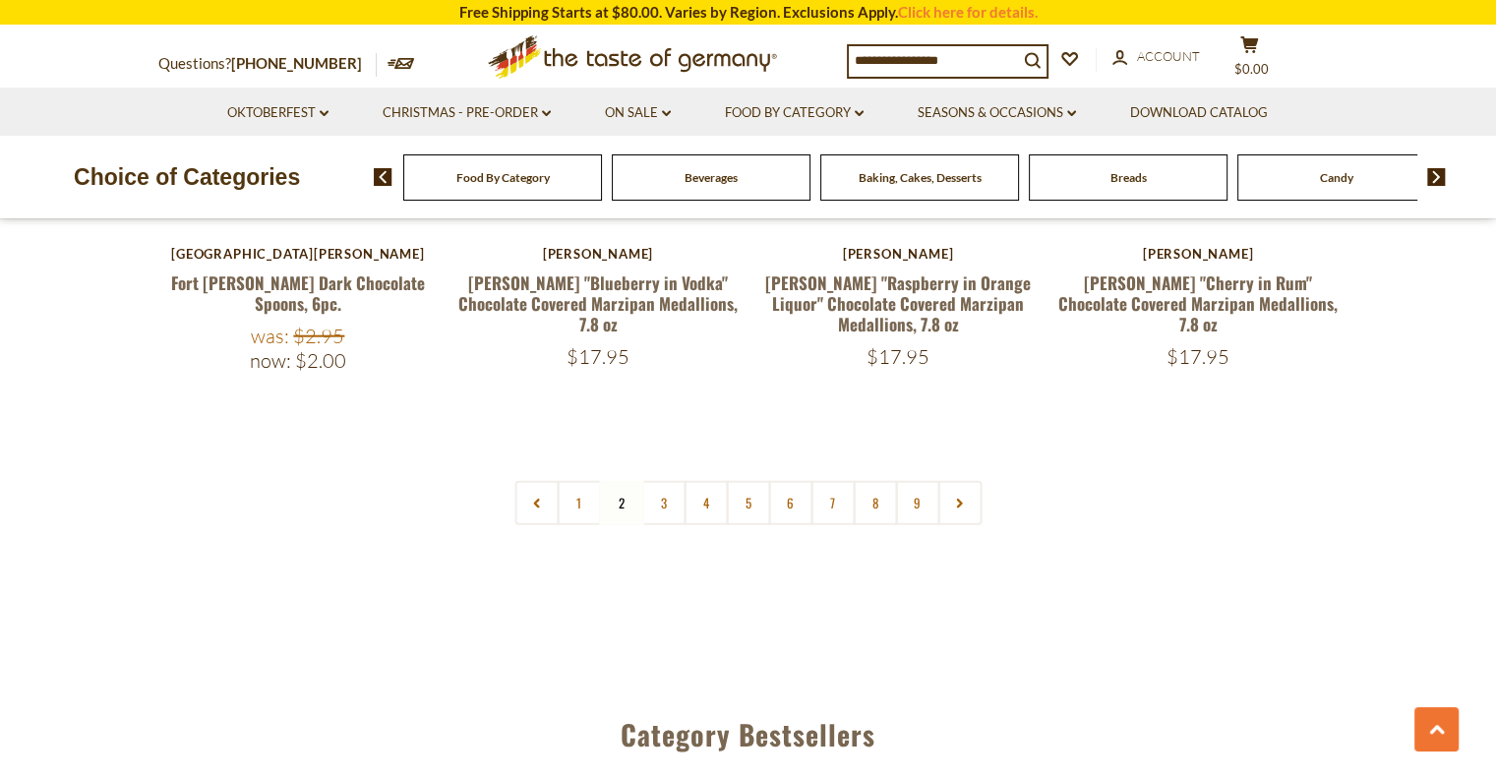
scroll to position [4758, 0]
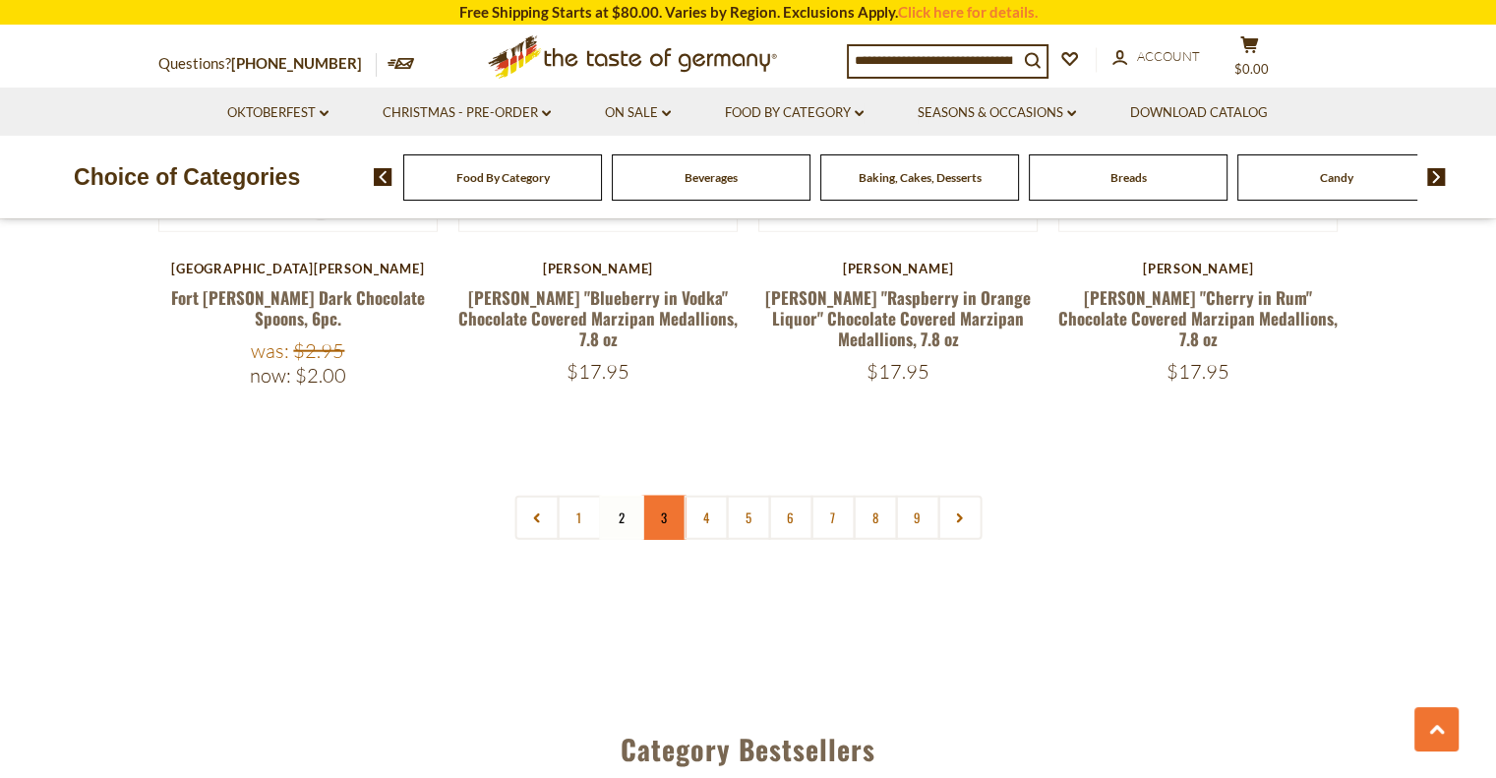
click at [658, 496] on link "3" at bounding box center [663, 518] width 44 height 44
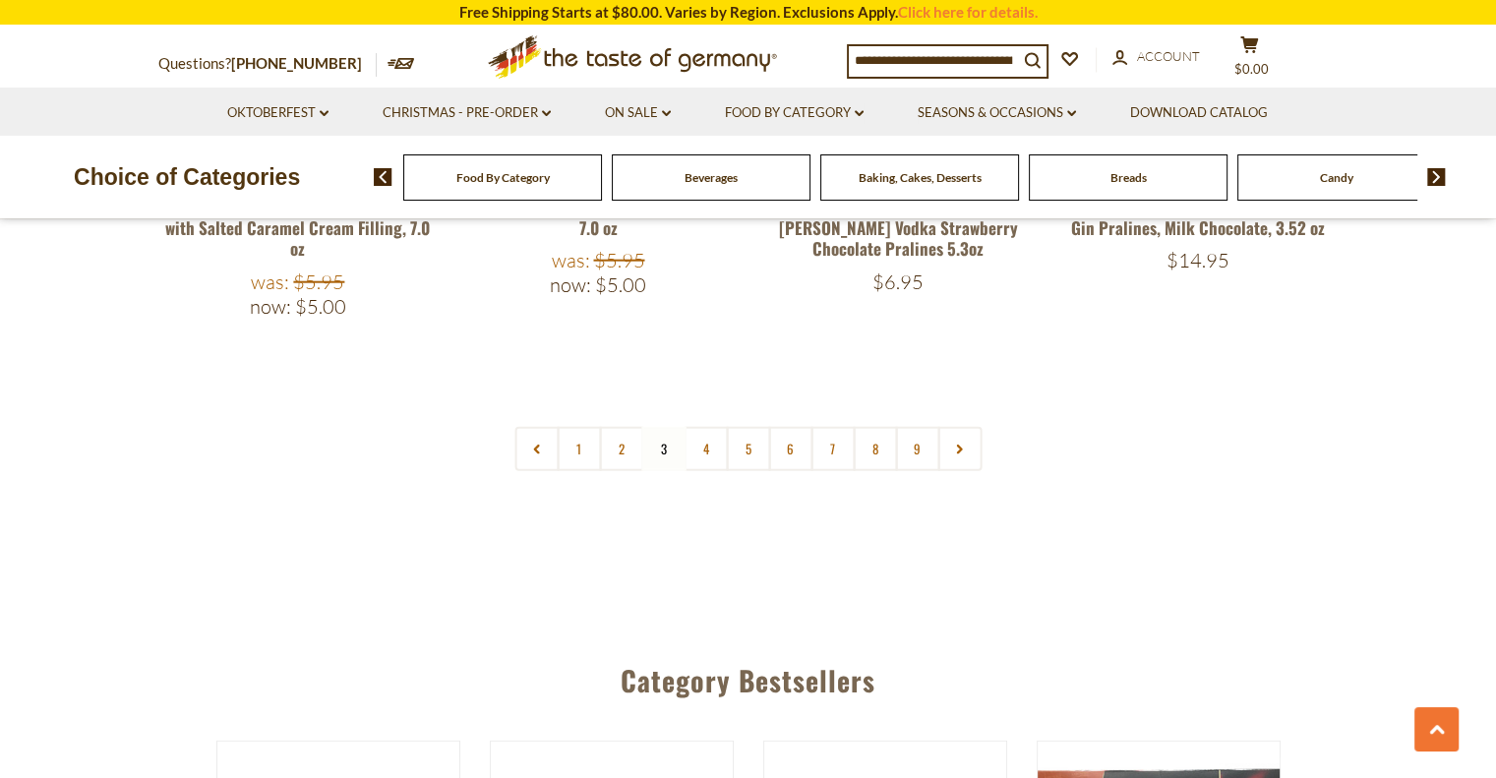
scroll to position [4860, 0]
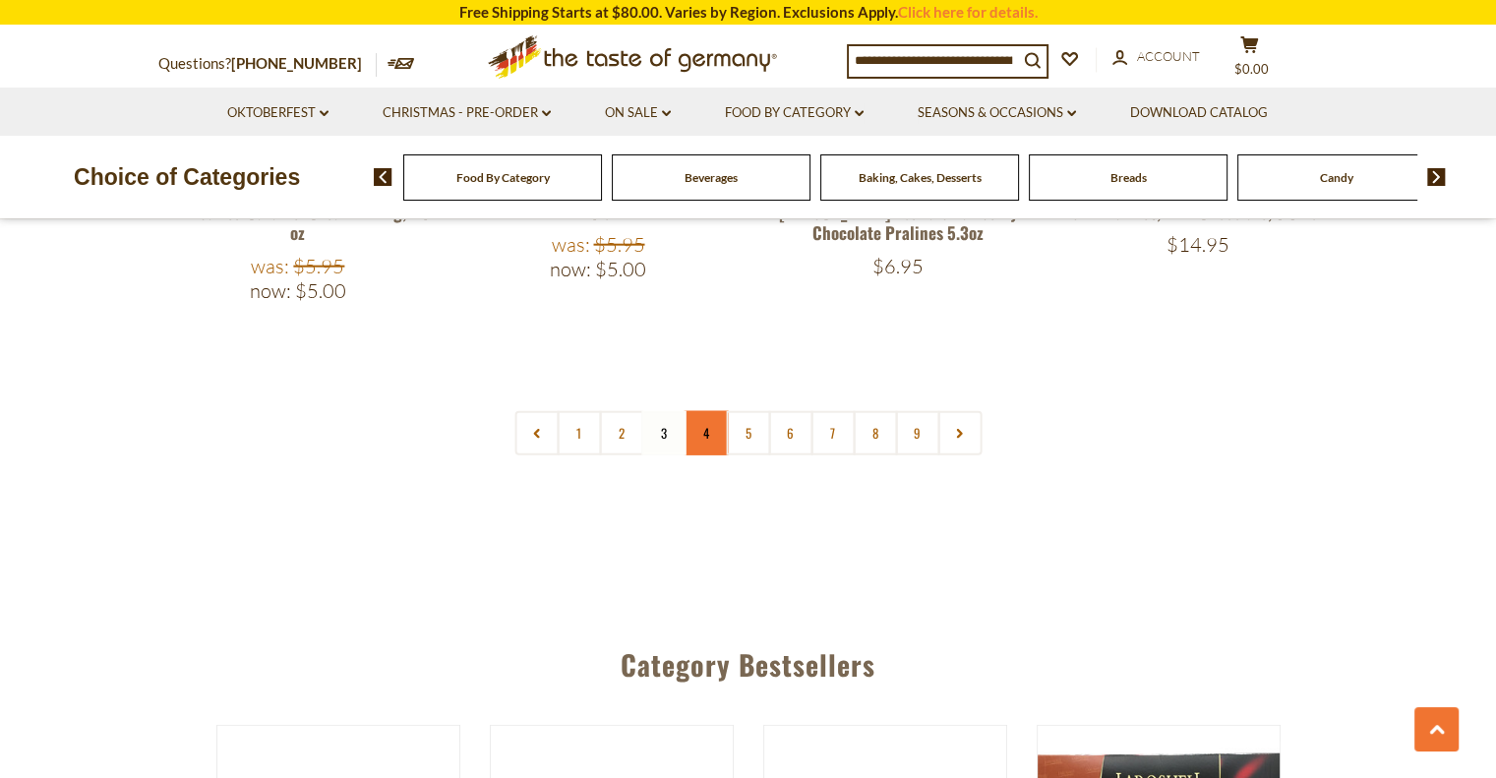
click at [711, 411] on link "4" at bounding box center [706, 433] width 44 height 44
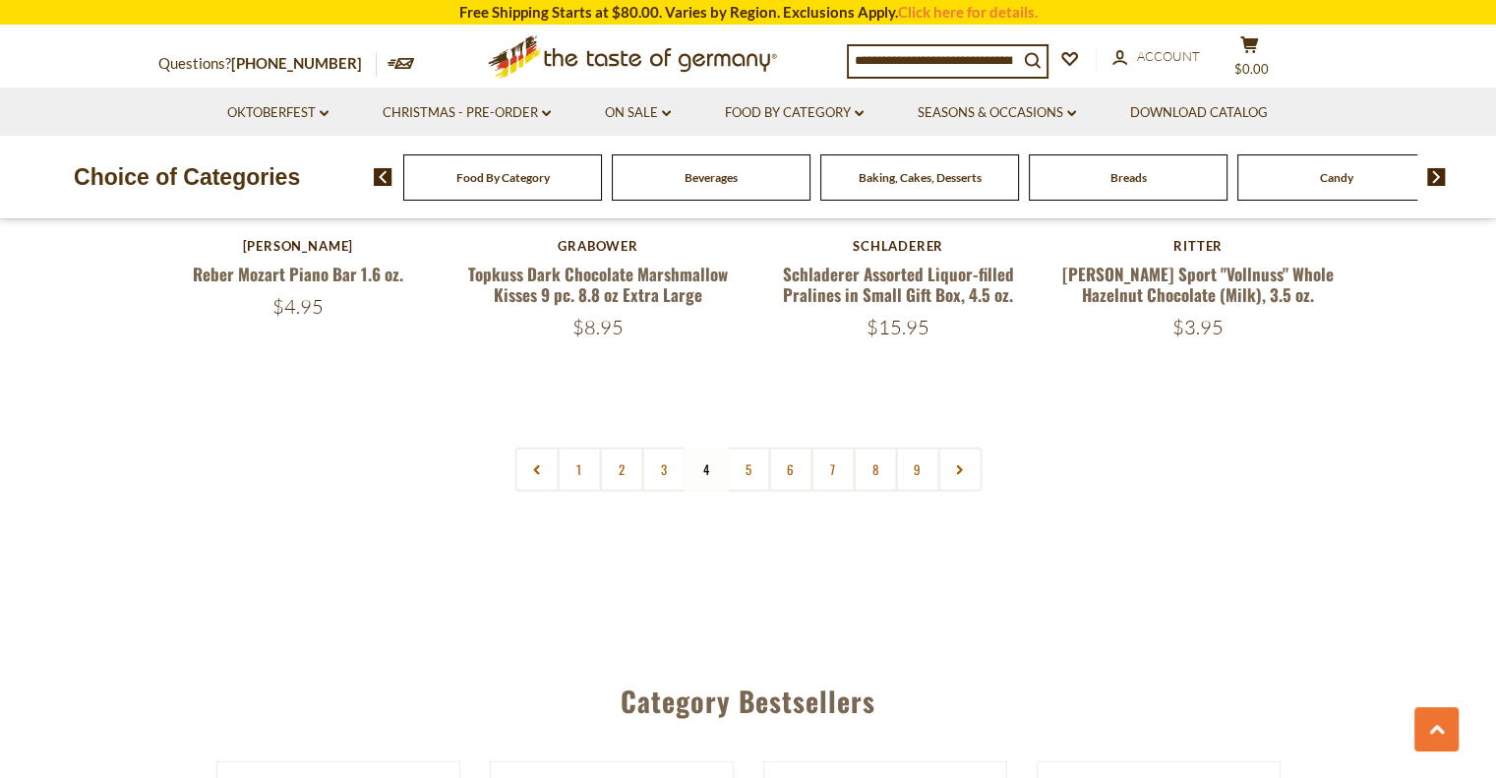
scroll to position [4801, 0]
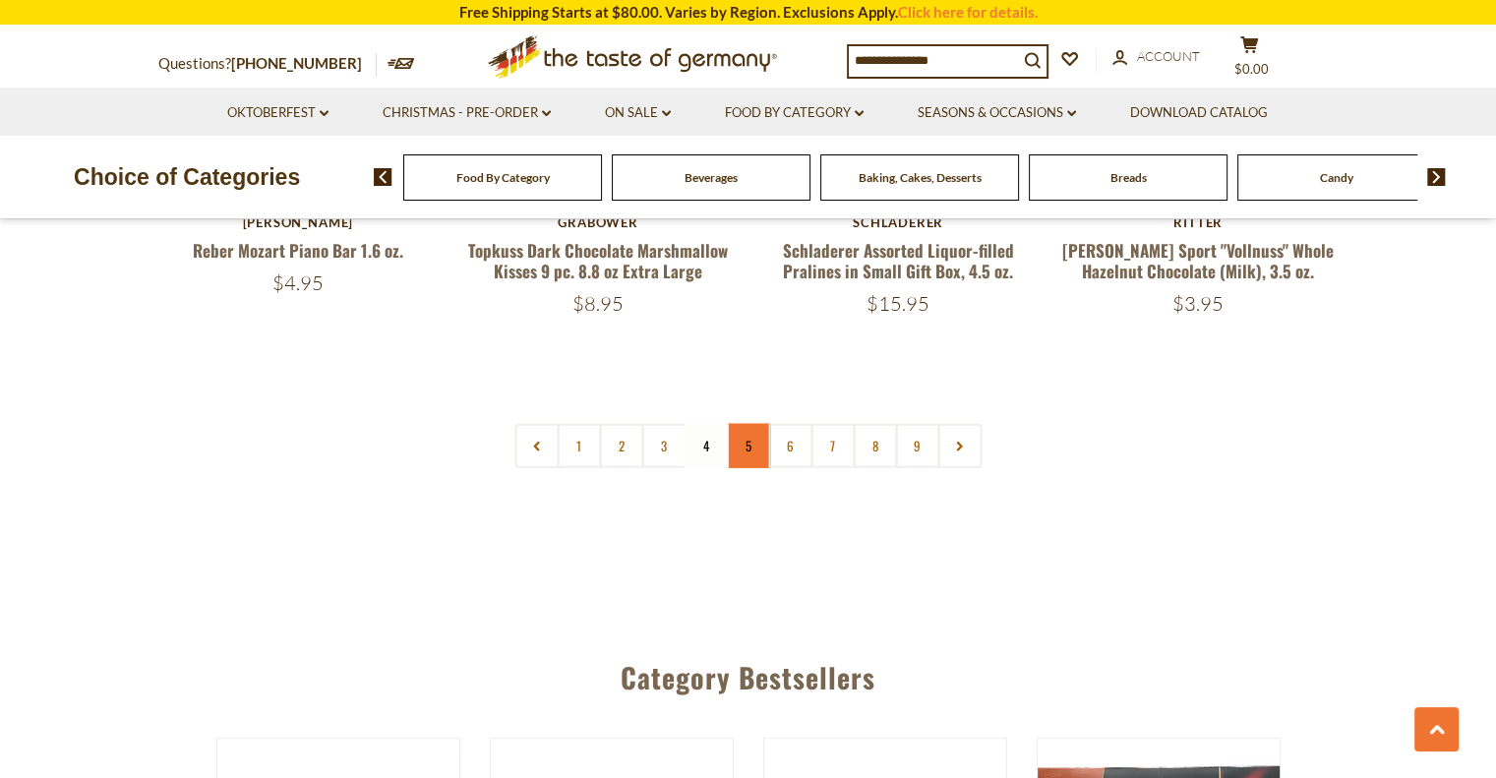
click at [747, 424] on link "5" at bounding box center [748, 446] width 44 height 44
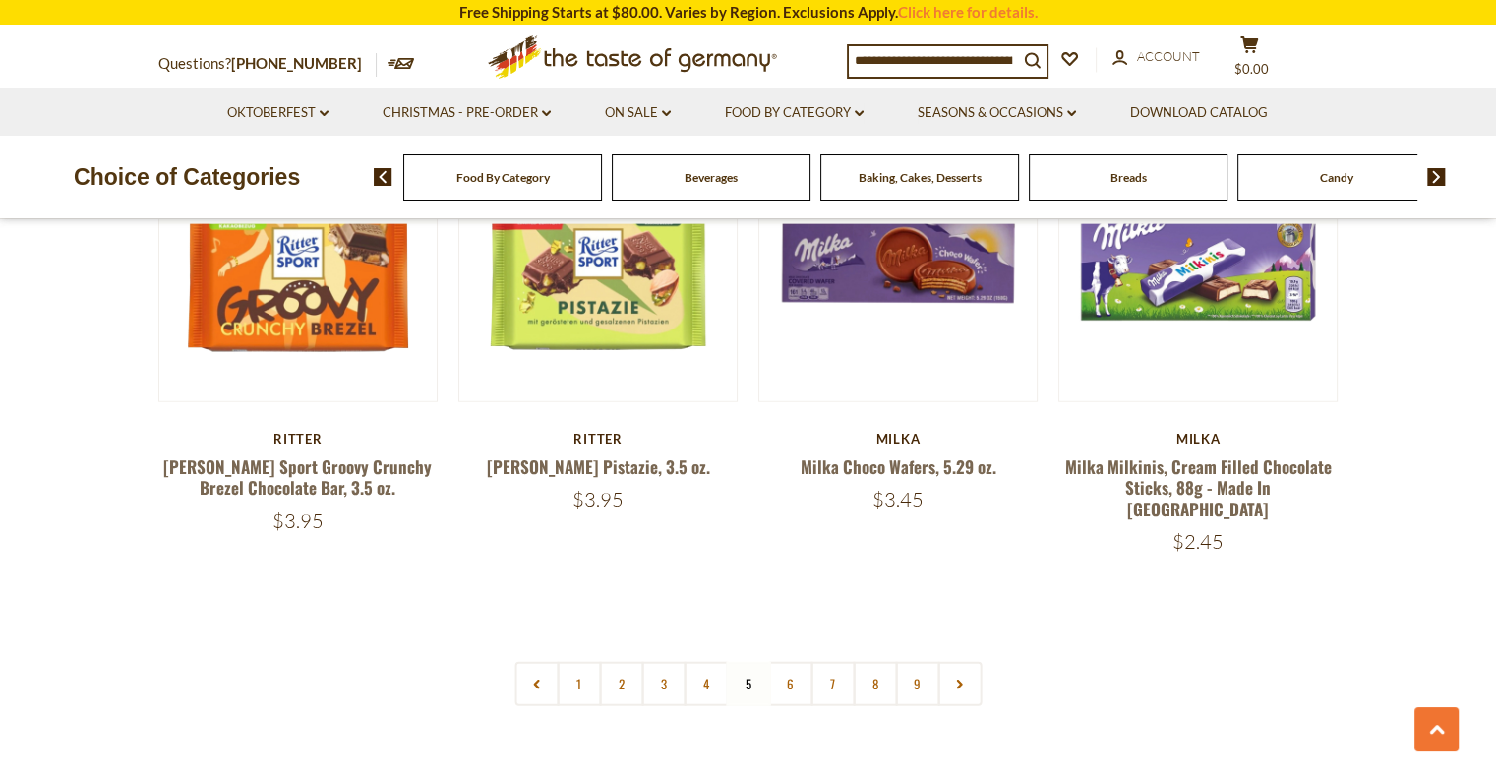
scroll to position [4566, 0]
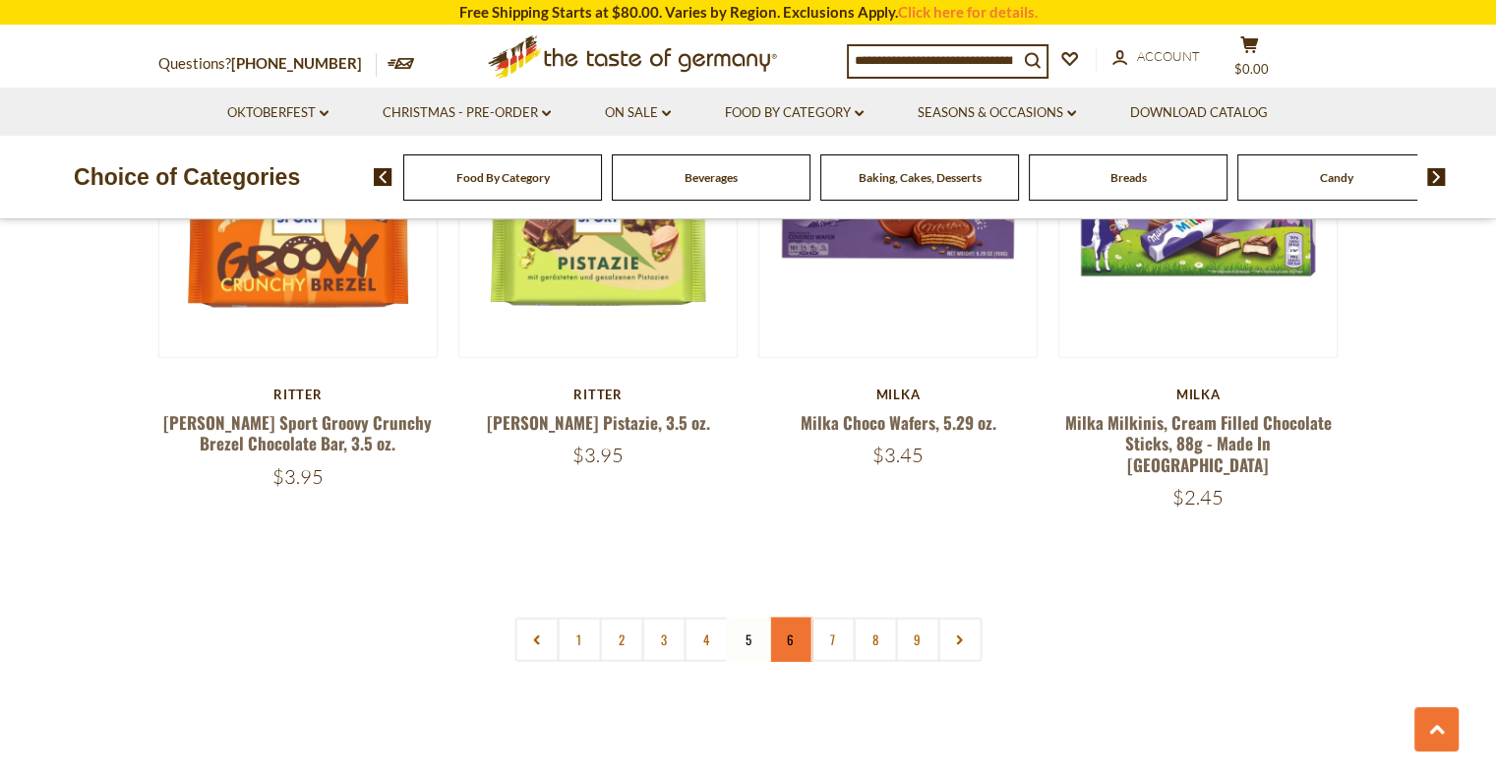
click at [795, 618] on link "6" at bounding box center [790, 640] width 44 height 44
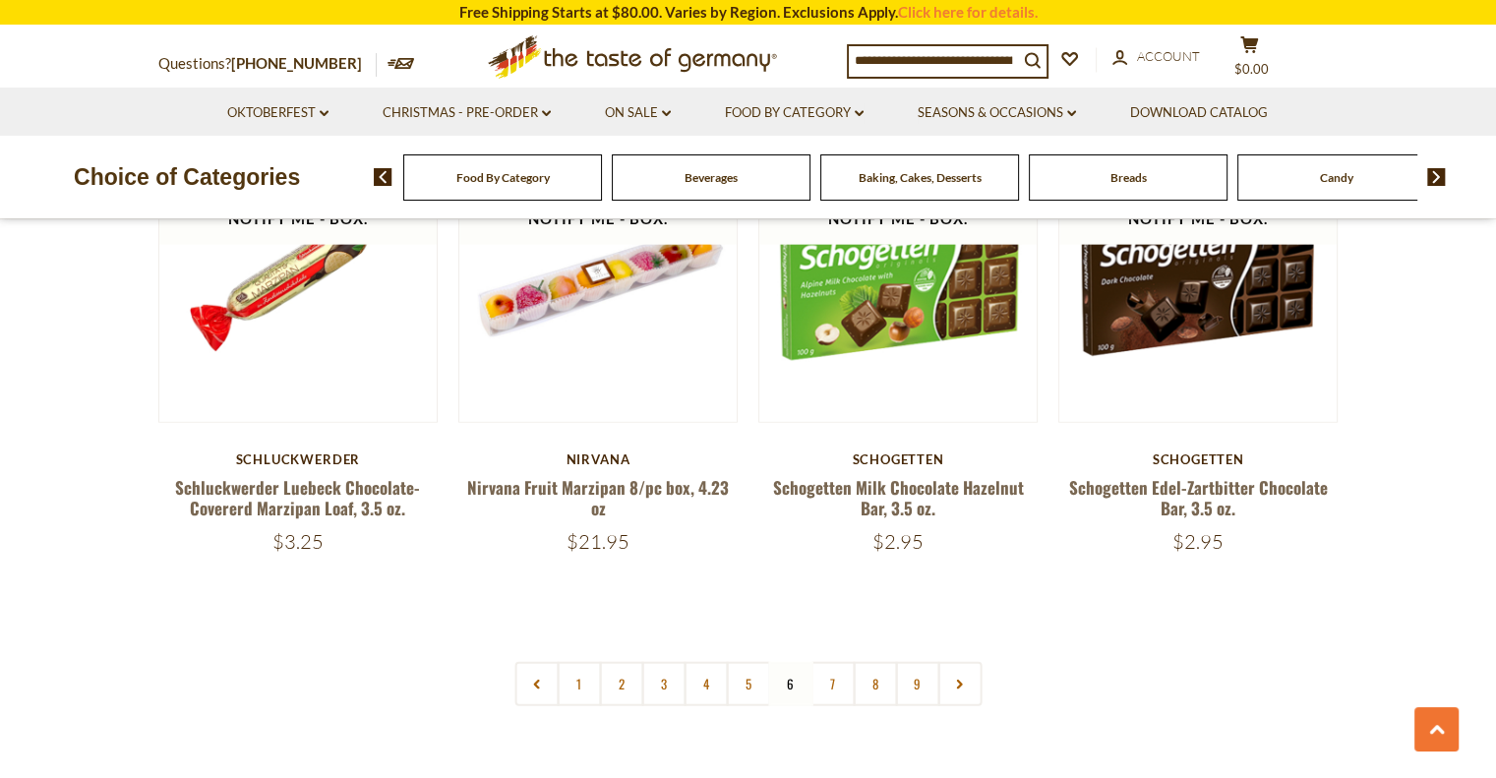
scroll to position [4511, 0]
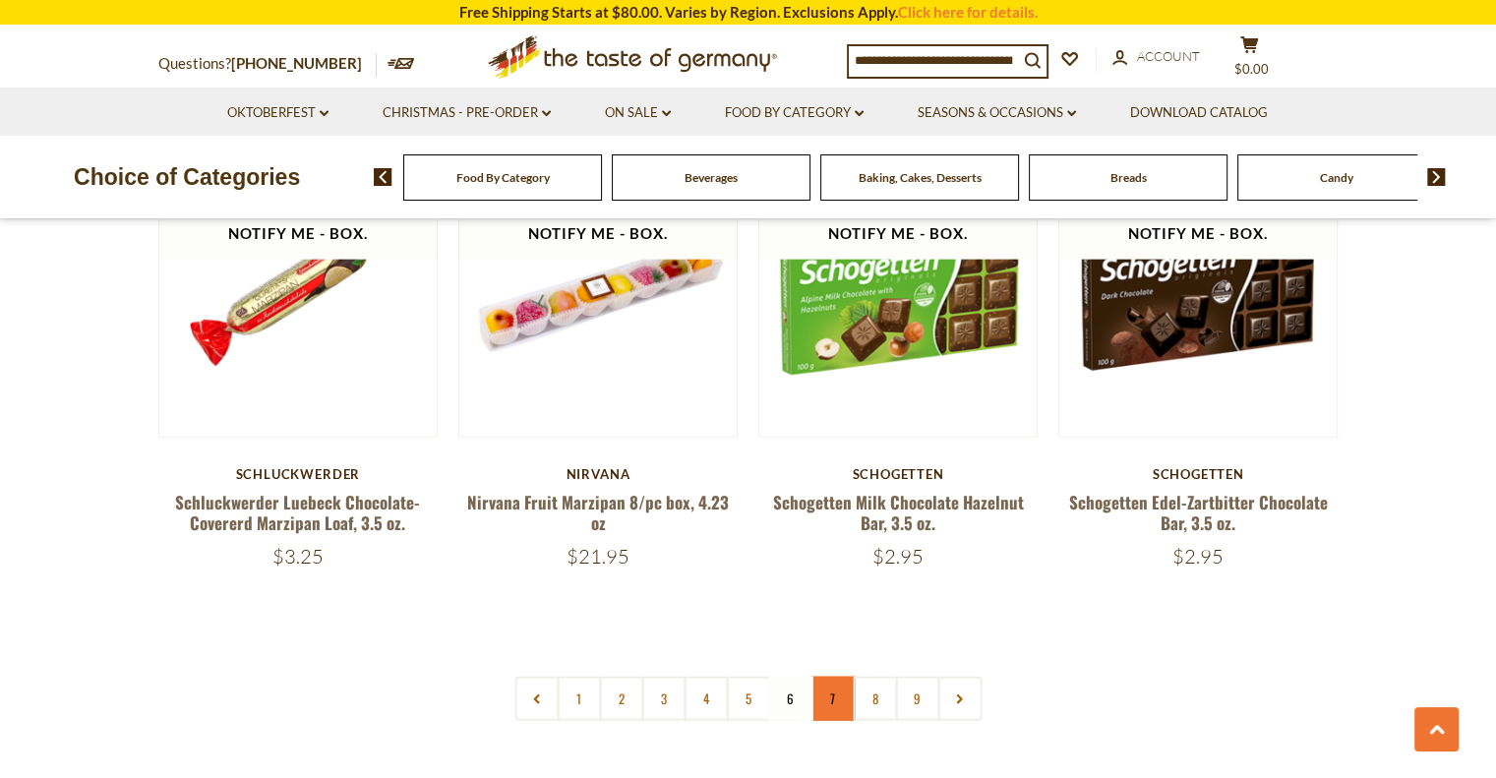
click at [838, 691] on link "7" at bounding box center [833, 699] width 44 height 44
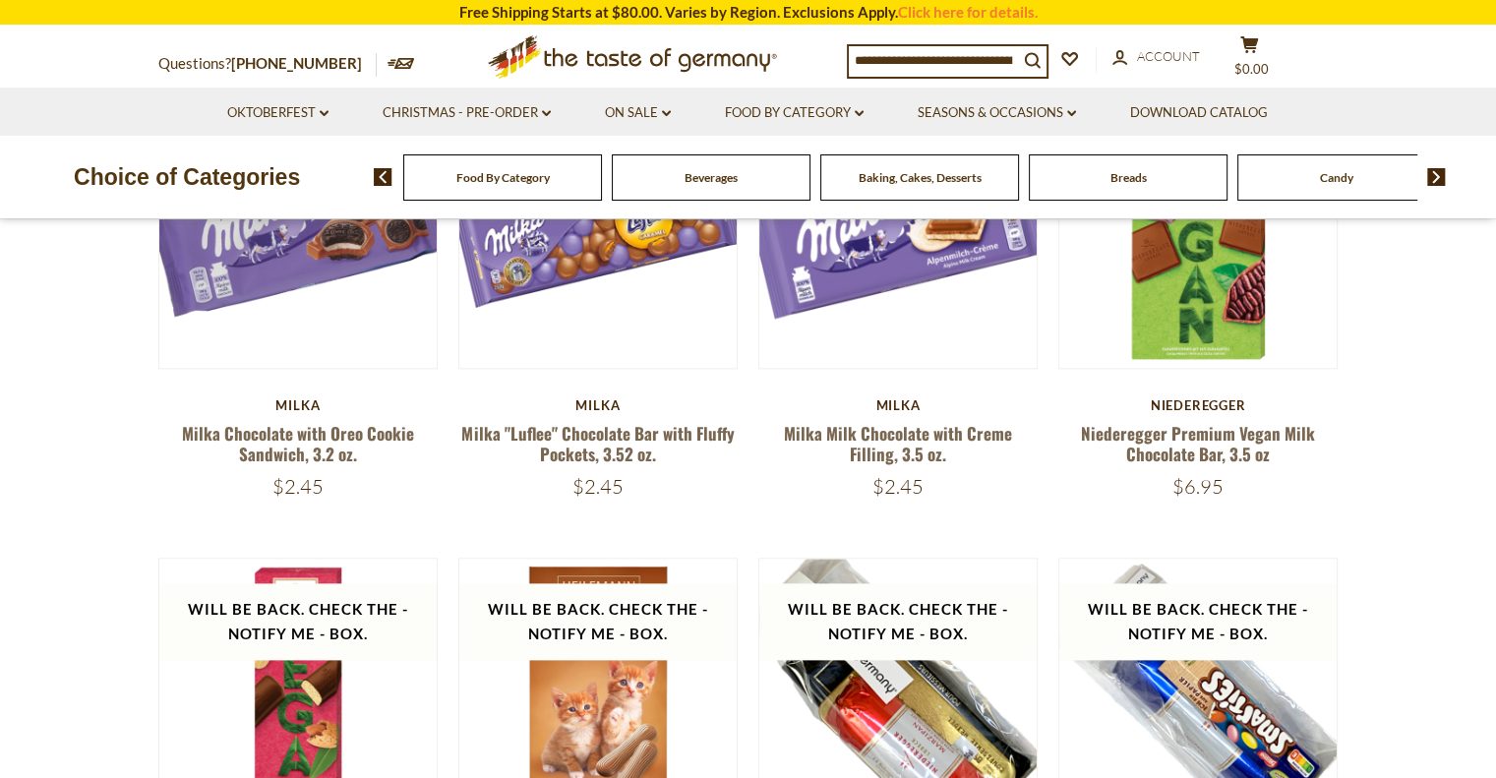
scroll to position [732, 0]
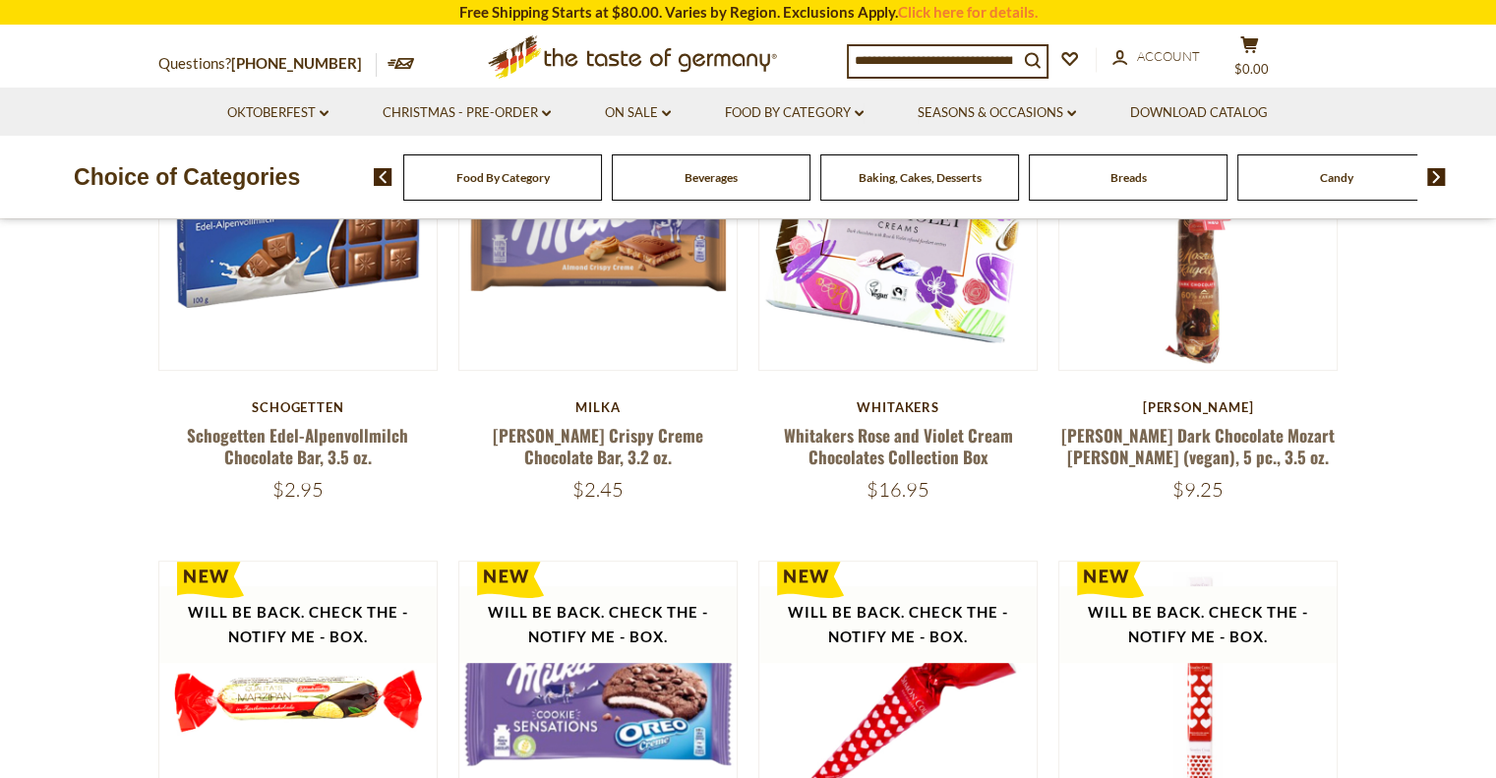
click at [1495, 7] on section "Free Shipping Starts at $80.00. Varies by Region. Exclusions Apply. Click here …" at bounding box center [748, 12] width 1496 height 25
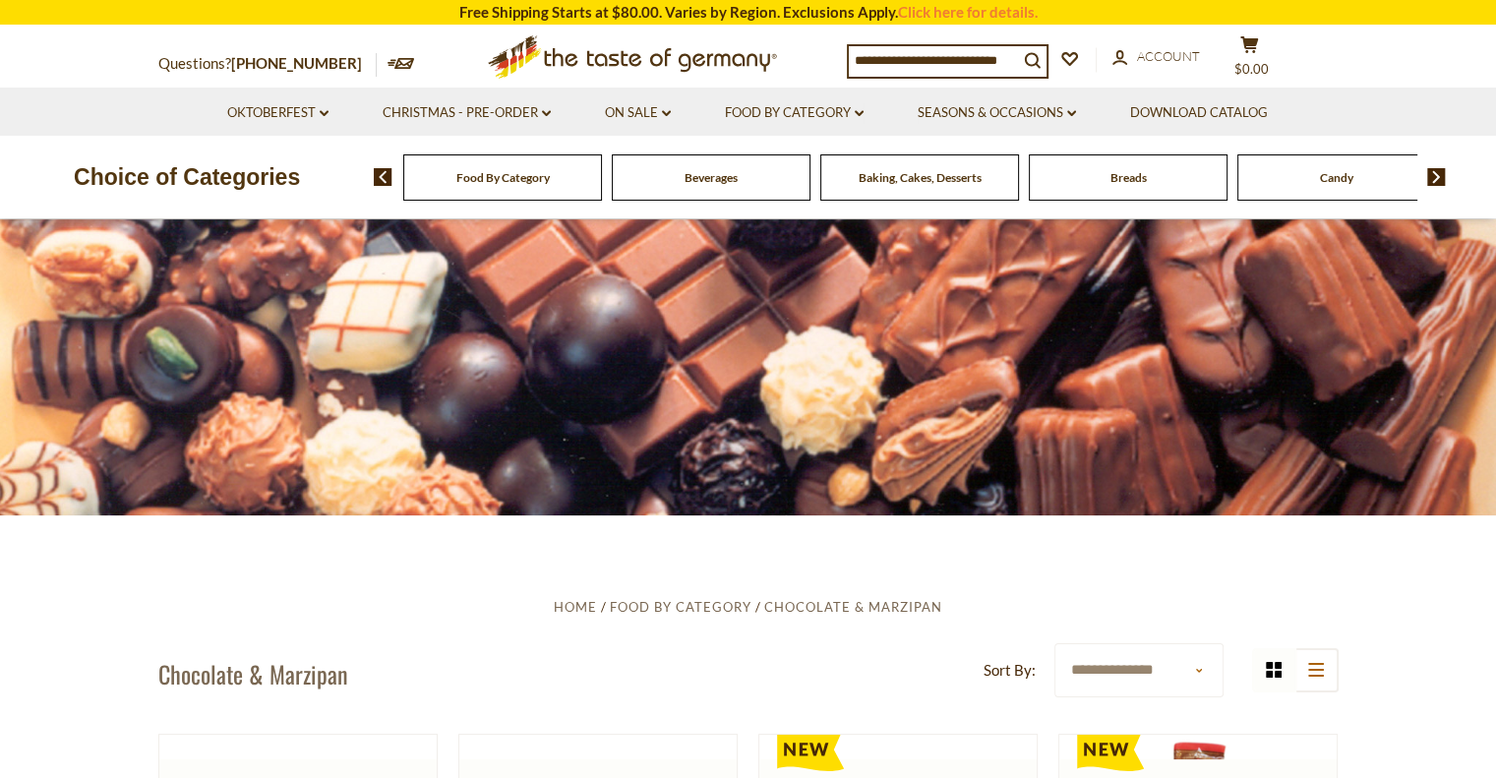
scroll to position [0, 0]
